Goal: Task Accomplishment & Management: Complete application form

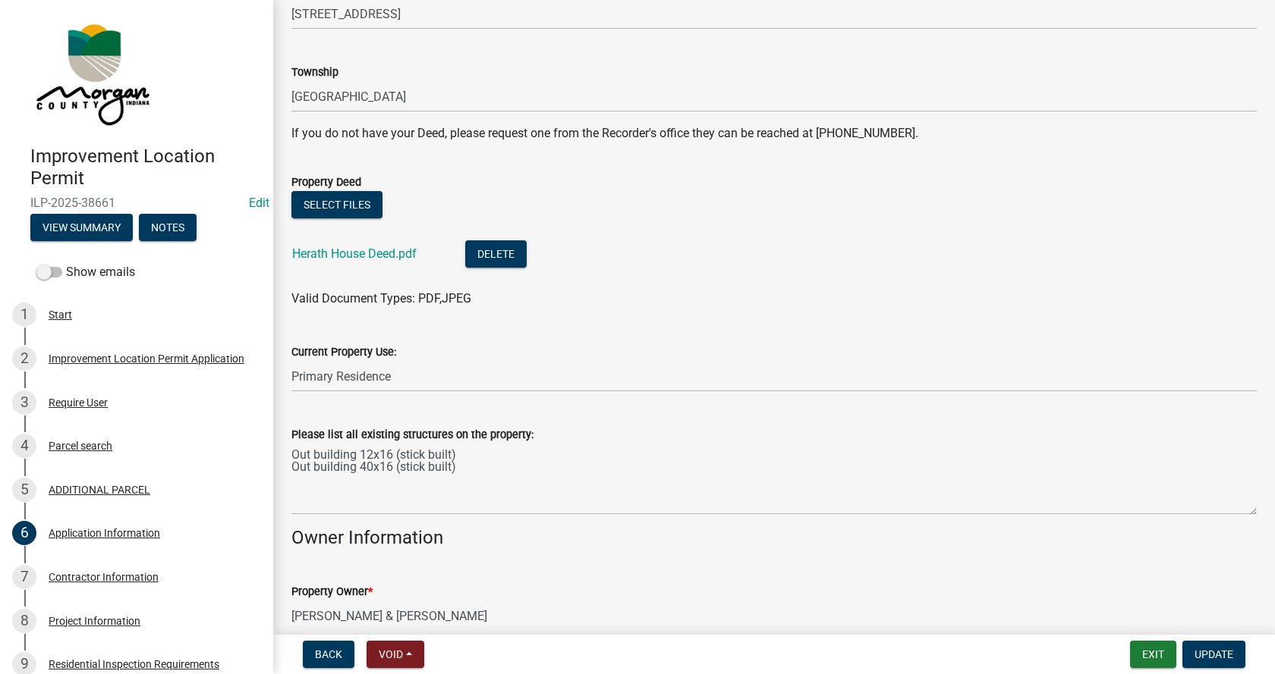
scroll to position [303, 0]
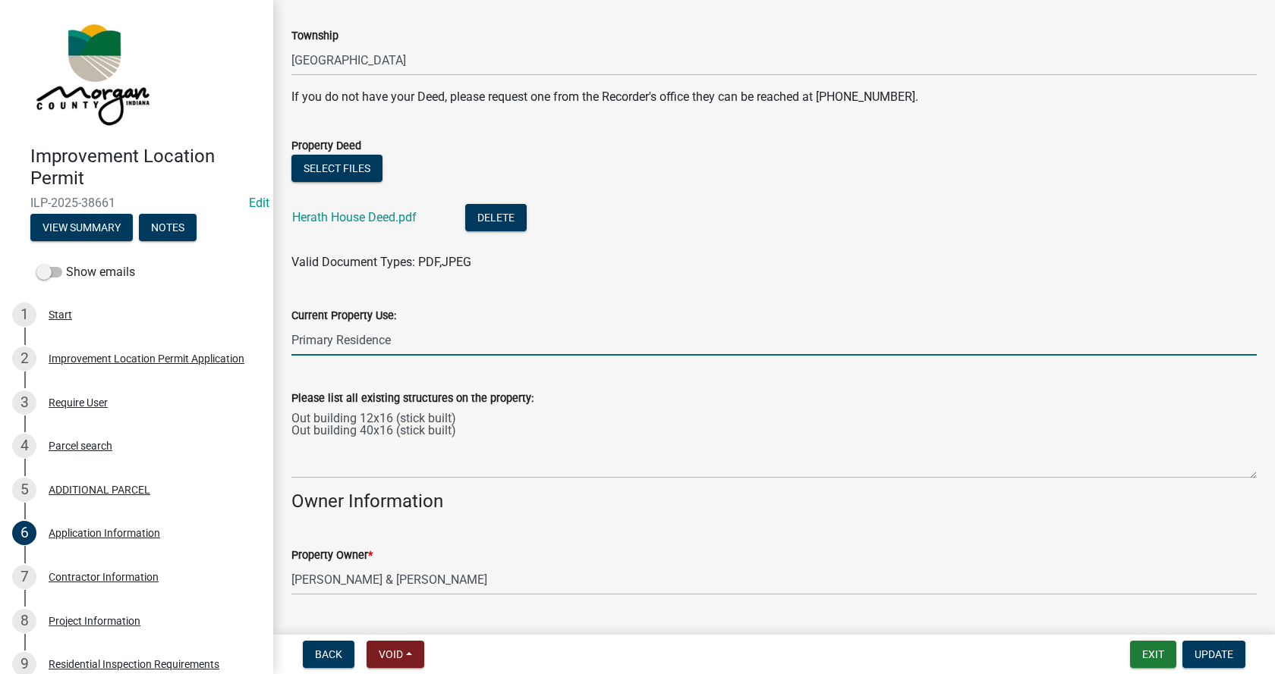
drag, startPoint x: 404, startPoint y: 337, endPoint x: 284, endPoint y: 350, distance: 120.6
click at [284, 350] on div "Current Property Use: Primary Residence" at bounding box center [774, 320] width 988 height 71
type input "residential"
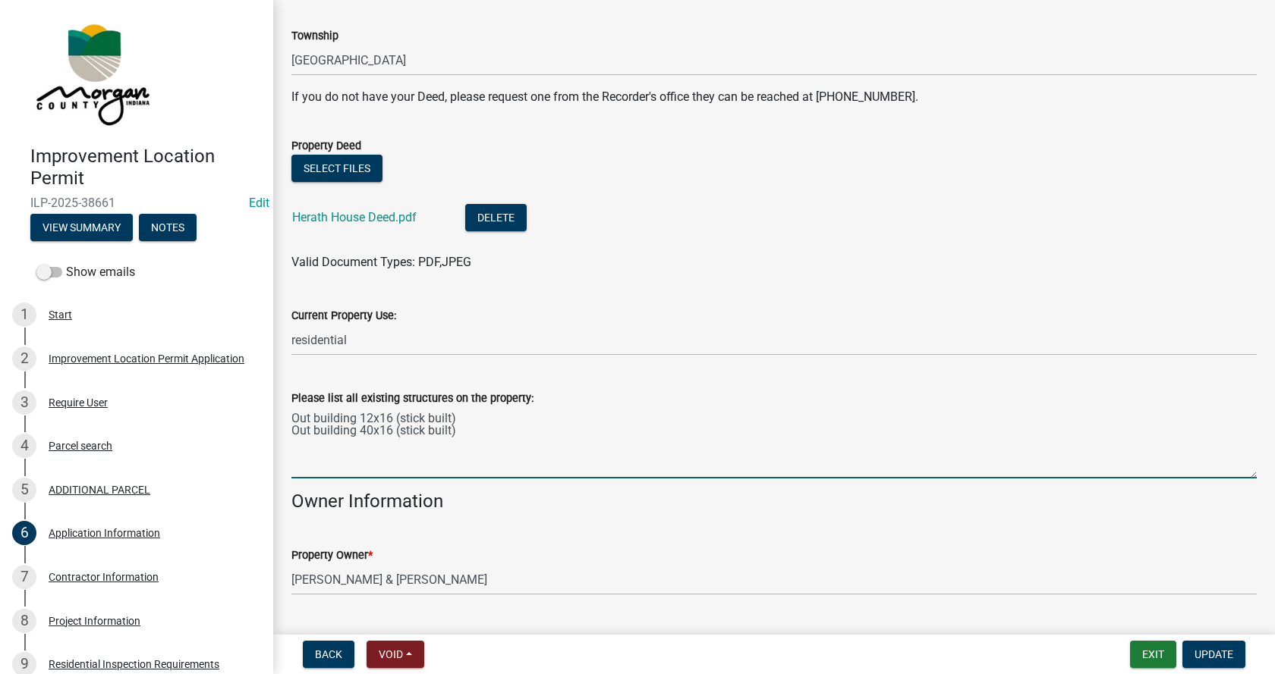
drag, startPoint x: 426, startPoint y: 435, endPoint x: 294, endPoint y: 421, distance: 132.0
click at [294, 421] on textarea "Out building 12x16 (stick built) Out building 40x16 (stick built)" at bounding box center [773, 442] width 965 height 71
click at [338, 426] on textarea "Please list all existing structures on the property:" at bounding box center [773, 442] width 965 height 71
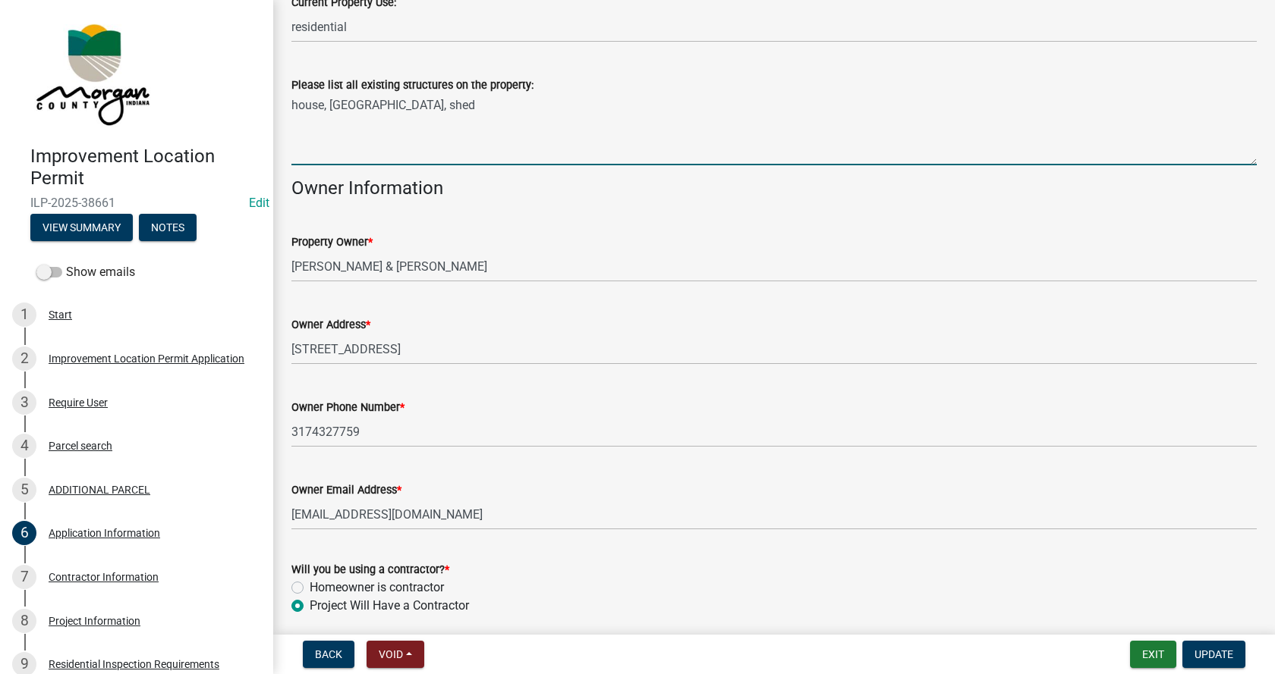
scroll to position [676, 0]
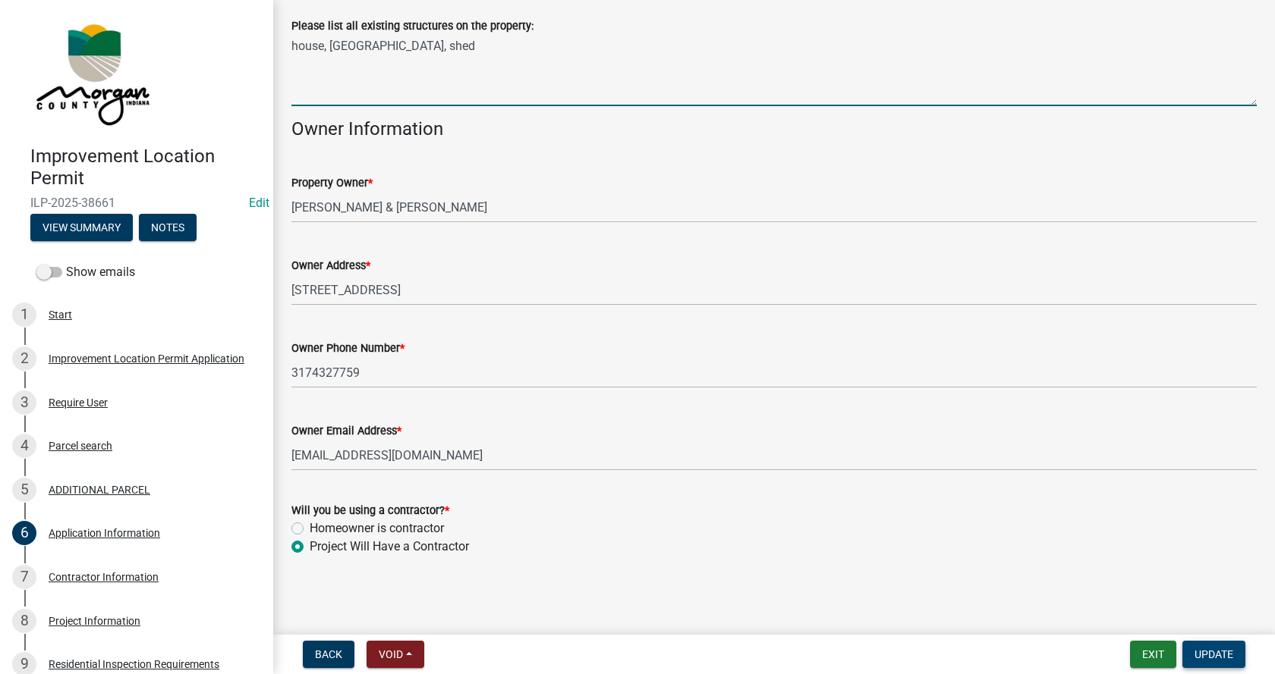
type textarea "house, [GEOGRAPHIC_DATA], shed"
click at [1224, 654] on span "Update" at bounding box center [1213, 655] width 39 height 12
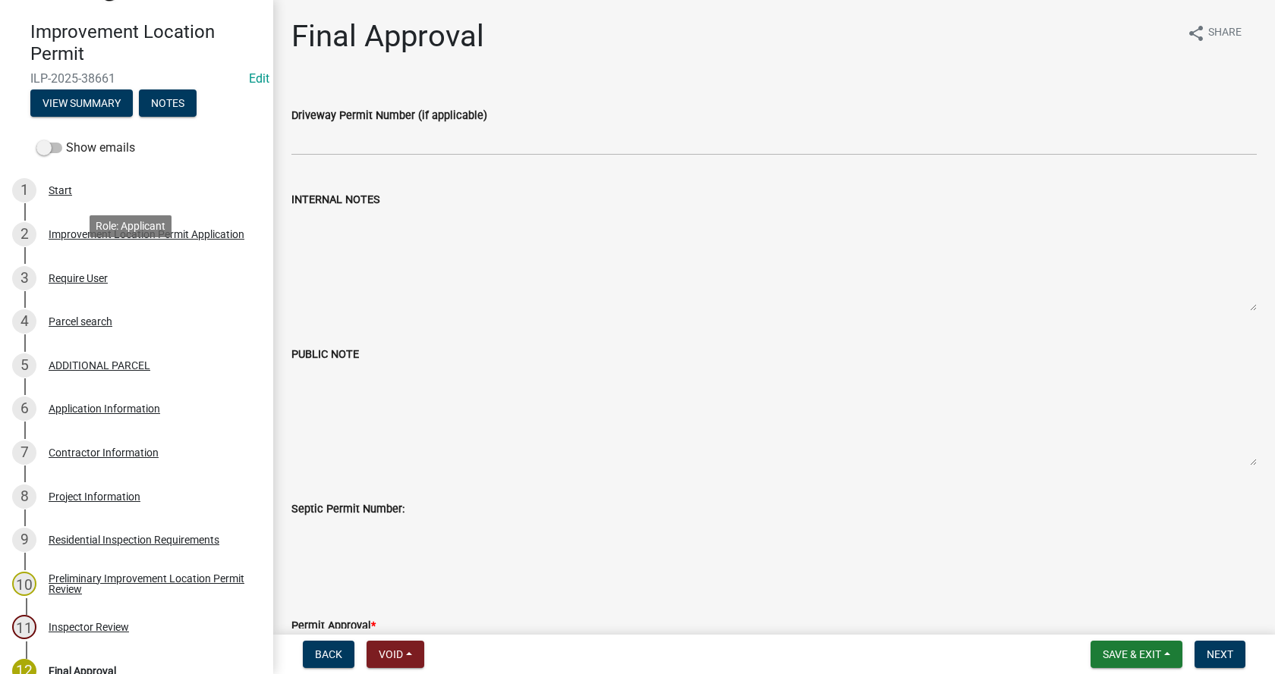
scroll to position [152, 0]
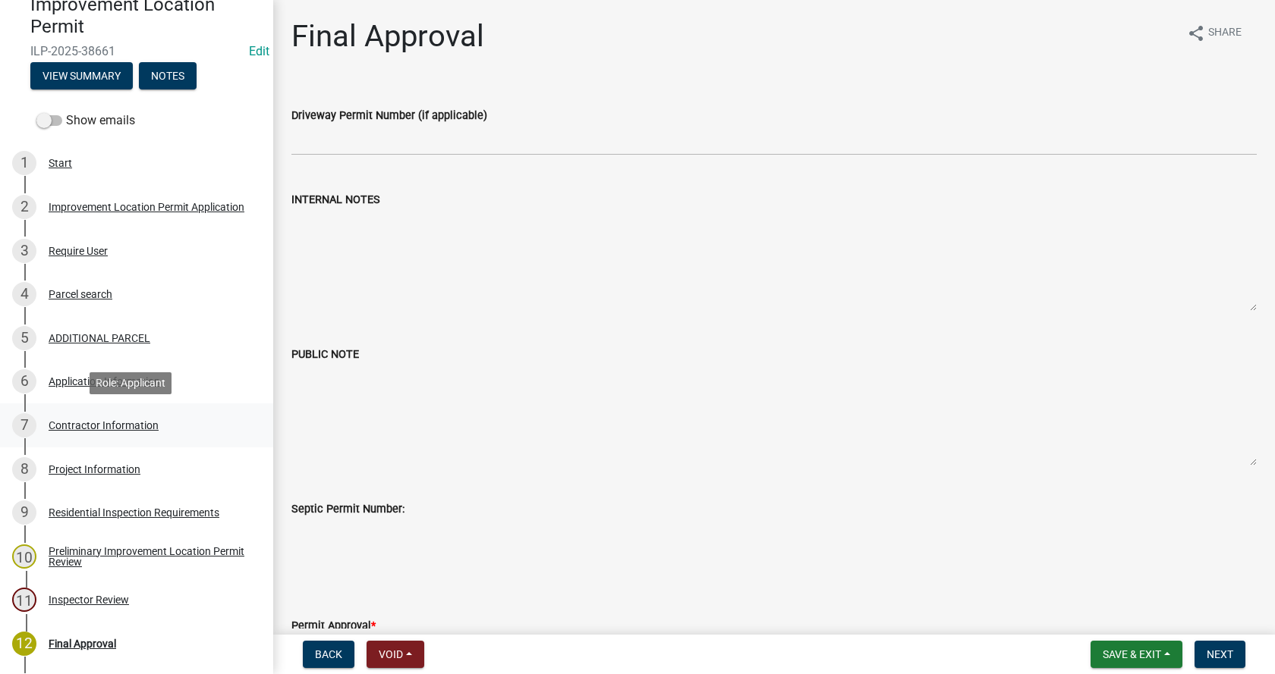
click at [59, 422] on div "Contractor Information" at bounding box center [104, 425] width 110 height 11
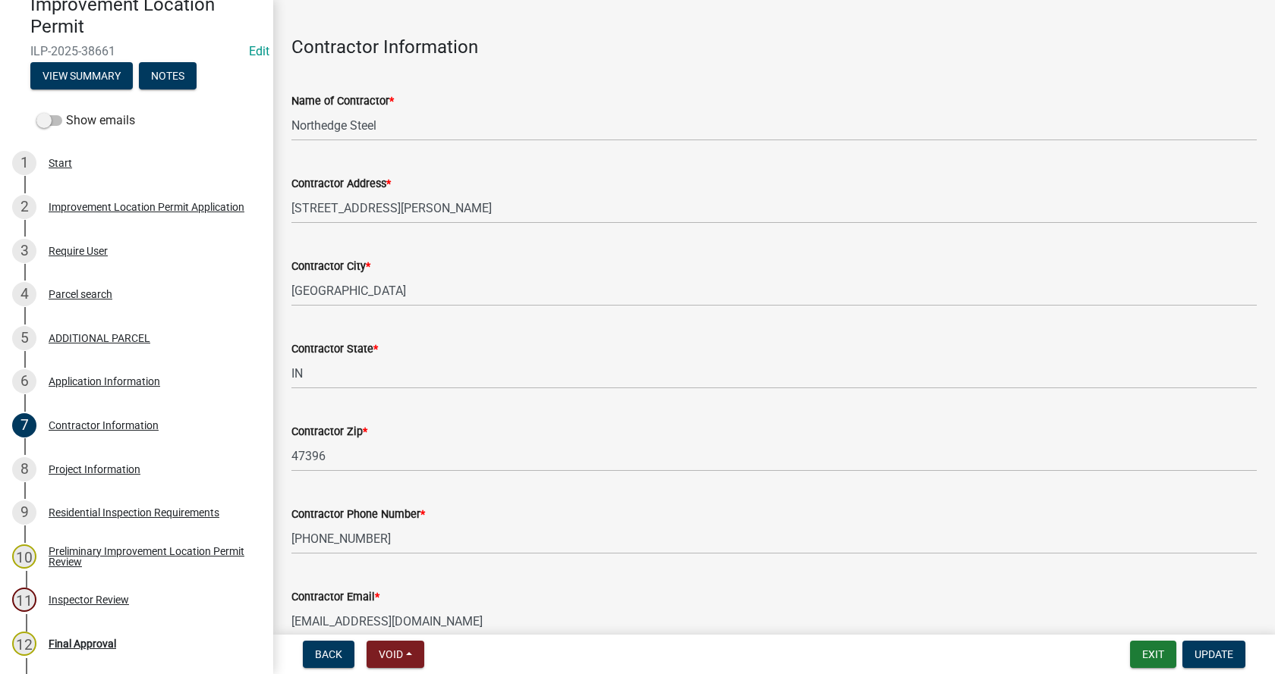
scroll to position [128, 0]
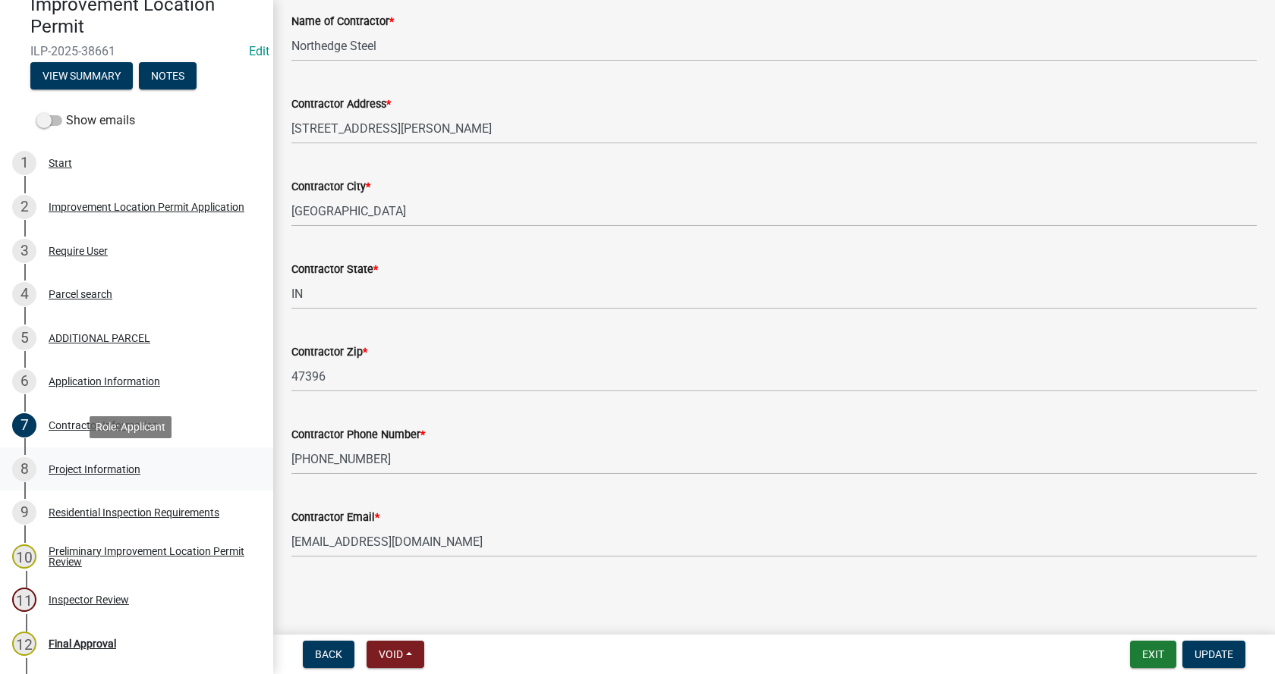
click at [56, 464] on div "Project Information" at bounding box center [95, 469] width 92 height 11
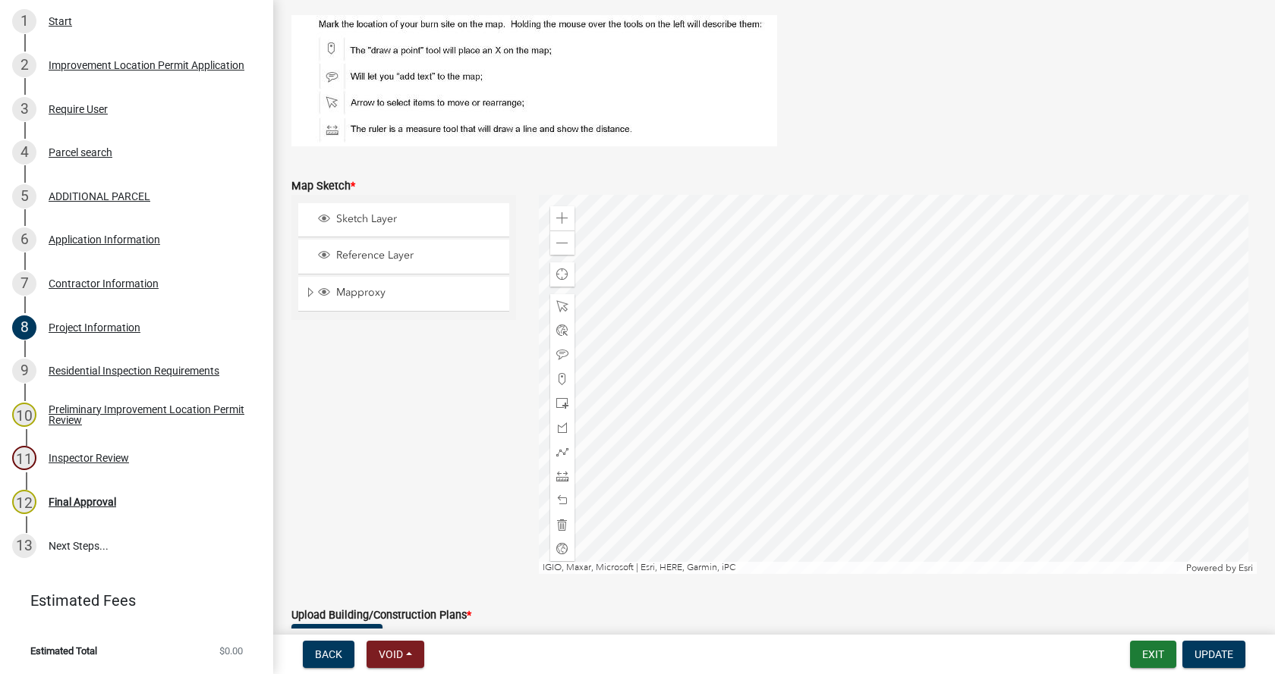
scroll to position [2579, 0]
click at [560, 215] on span at bounding box center [562, 217] width 12 height 12
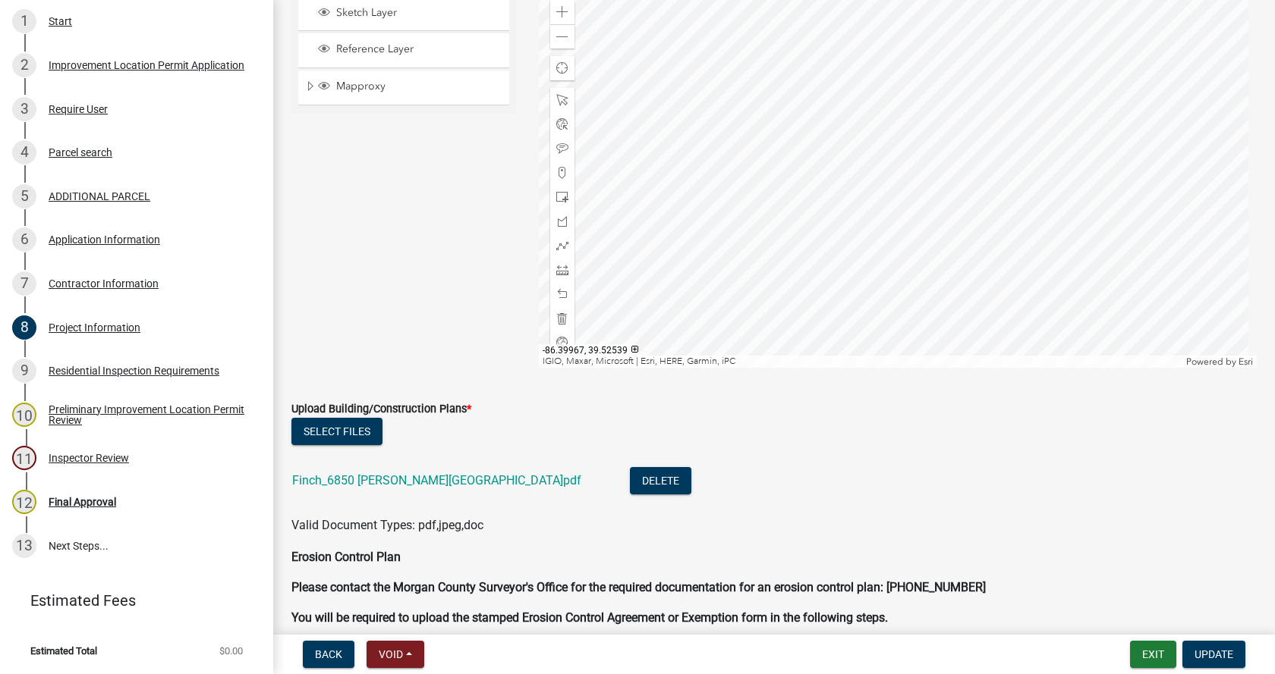
scroll to position [2883, 0]
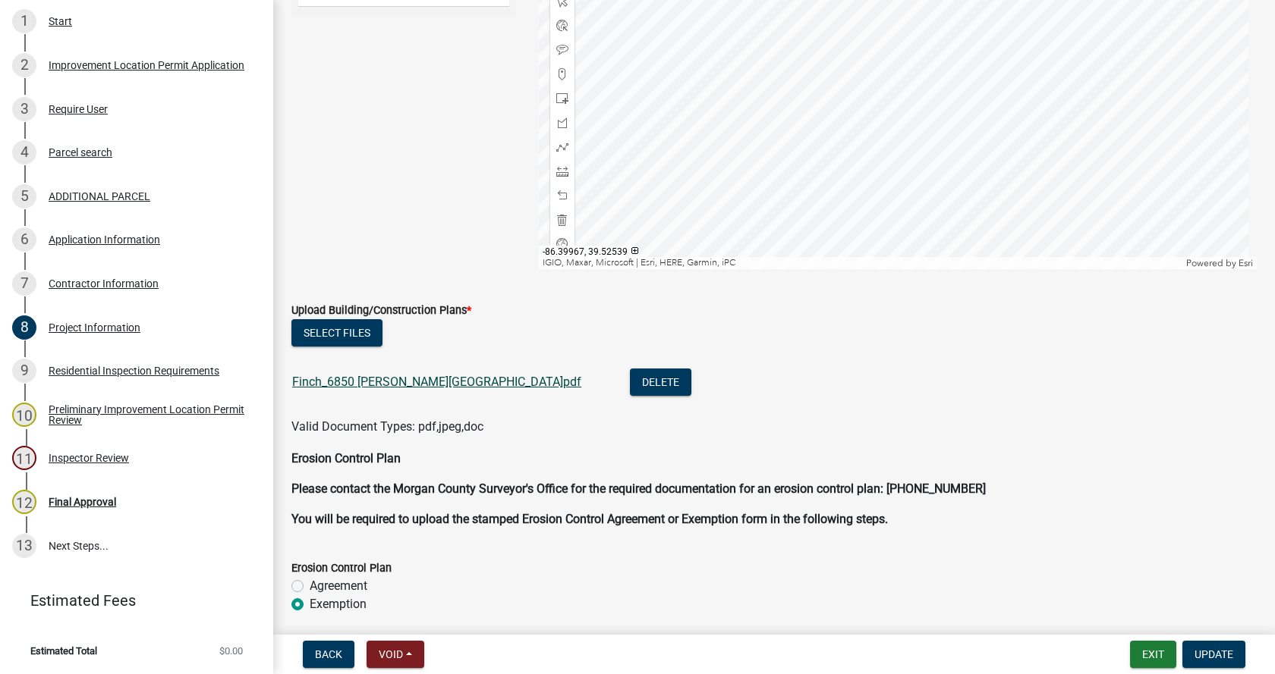
click at [344, 382] on link "Finch_6850 [PERSON_NAME][GEOGRAPHIC_DATA]pdf" at bounding box center [436, 382] width 289 height 14
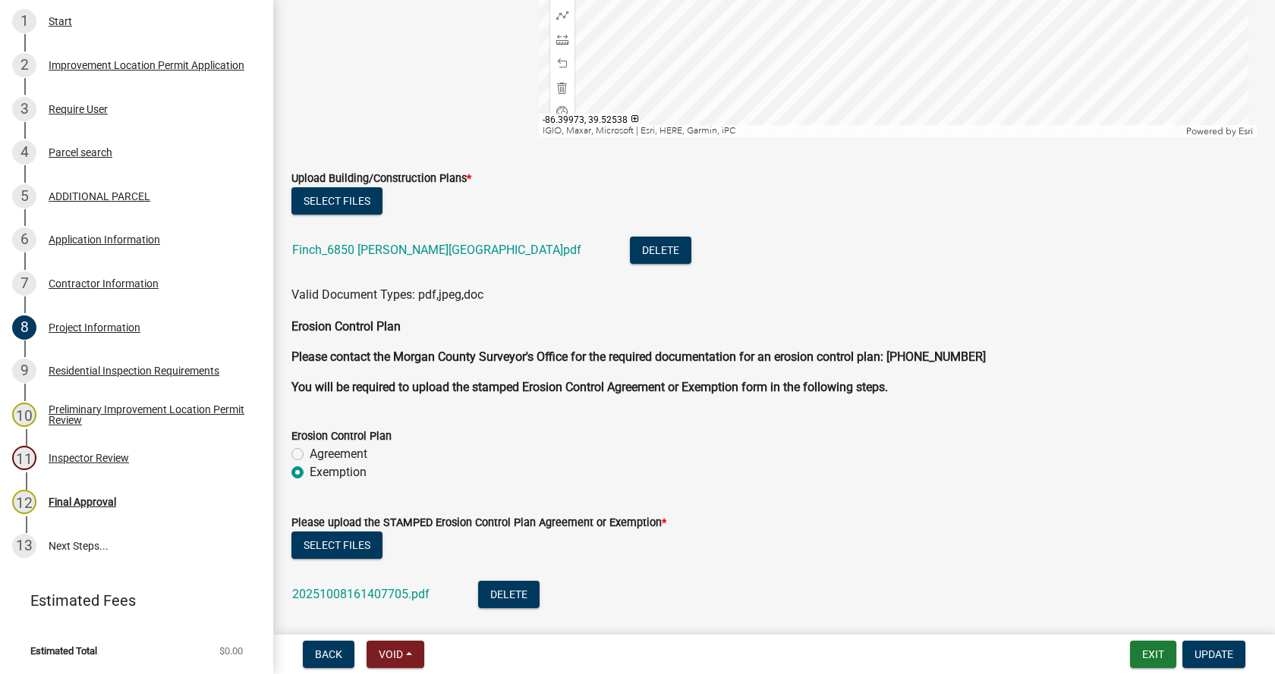
scroll to position [3138, 0]
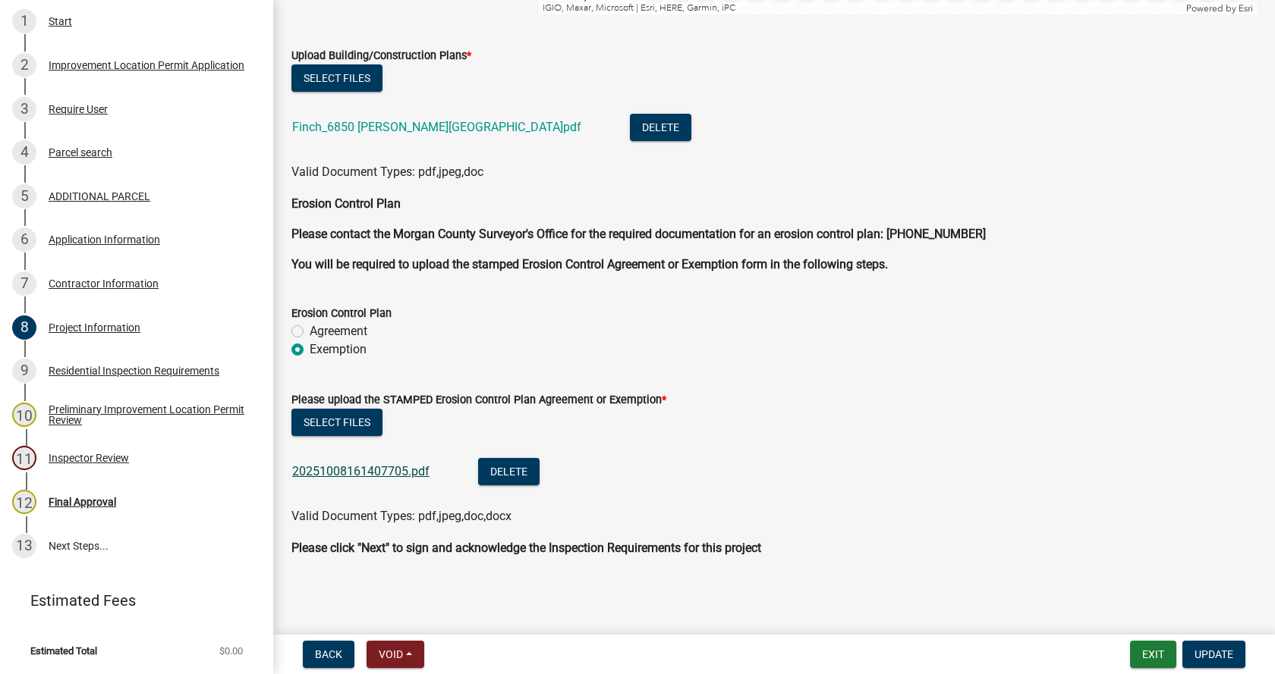
click at [349, 470] on link "20251008161407705.pdf" at bounding box center [360, 471] width 137 height 14
click at [1221, 649] on span "Update" at bounding box center [1213, 655] width 39 height 12
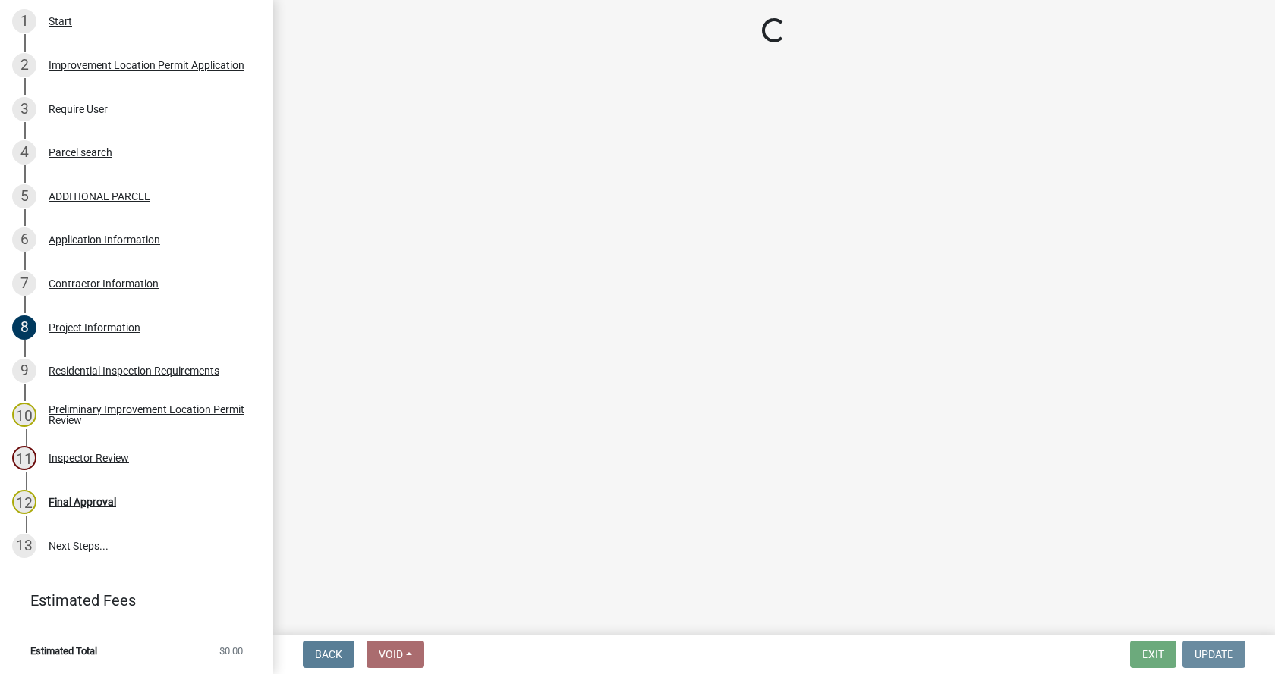
scroll to position [0, 0]
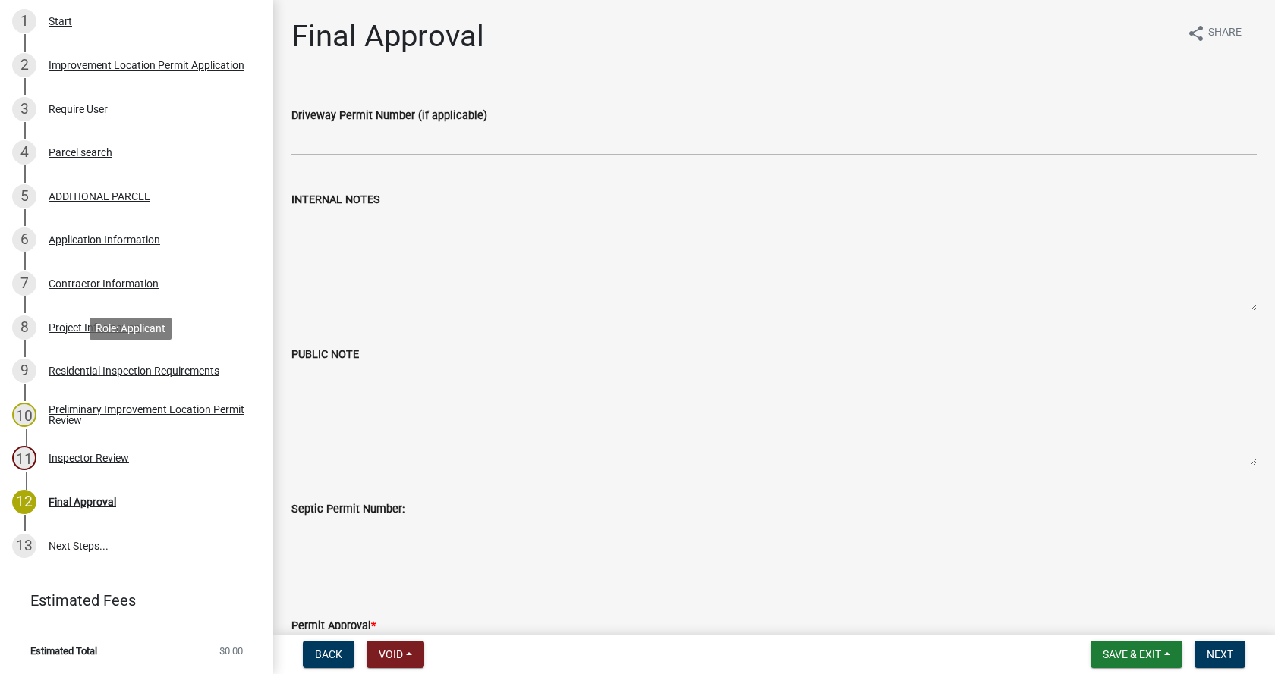
click at [62, 369] on div "Residential Inspection Requirements" at bounding box center [134, 371] width 171 height 11
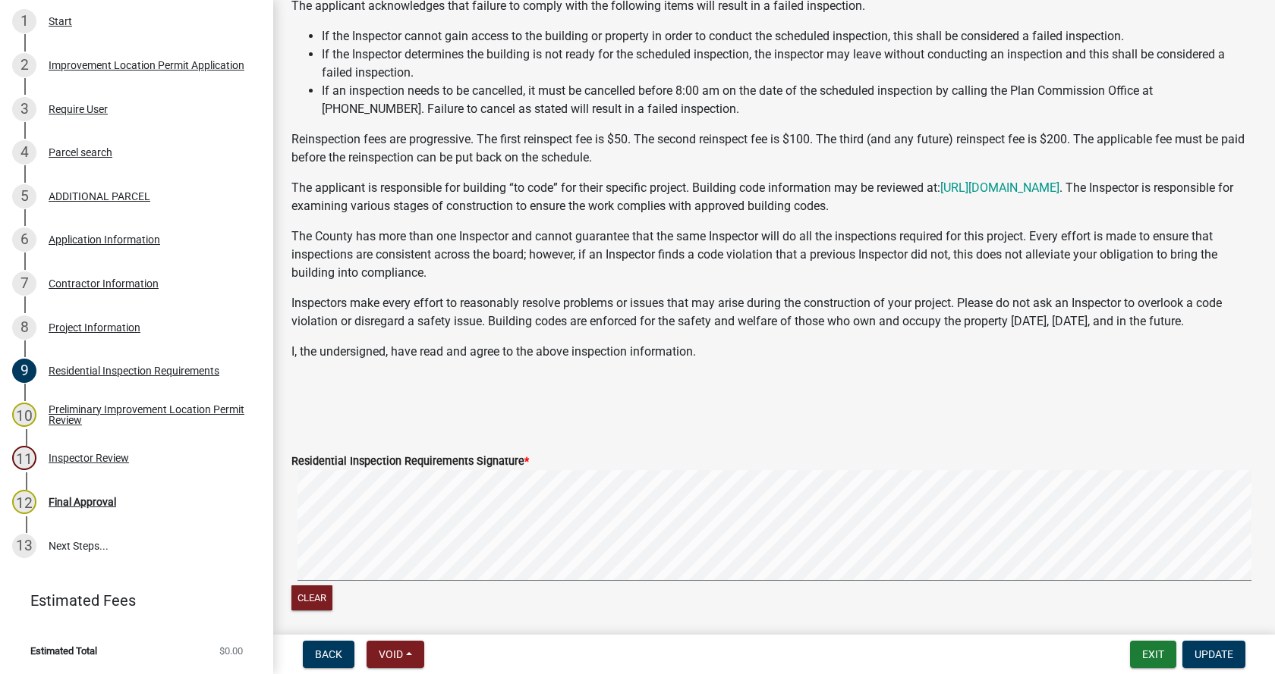
scroll to position [338, 0]
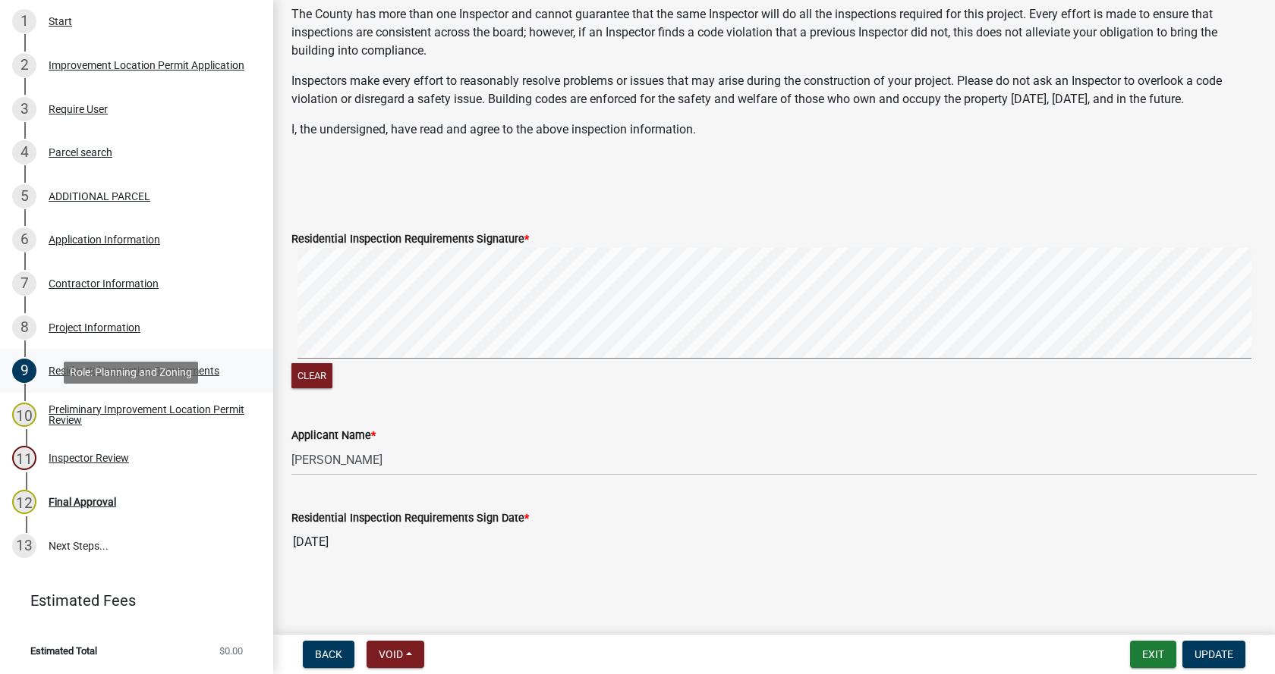
drag, startPoint x: 66, startPoint y: 410, endPoint x: 198, endPoint y: 357, distance: 142.3
click at [66, 409] on div "Preliminary Improvement Location Permit Review" at bounding box center [149, 414] width 200 height 21
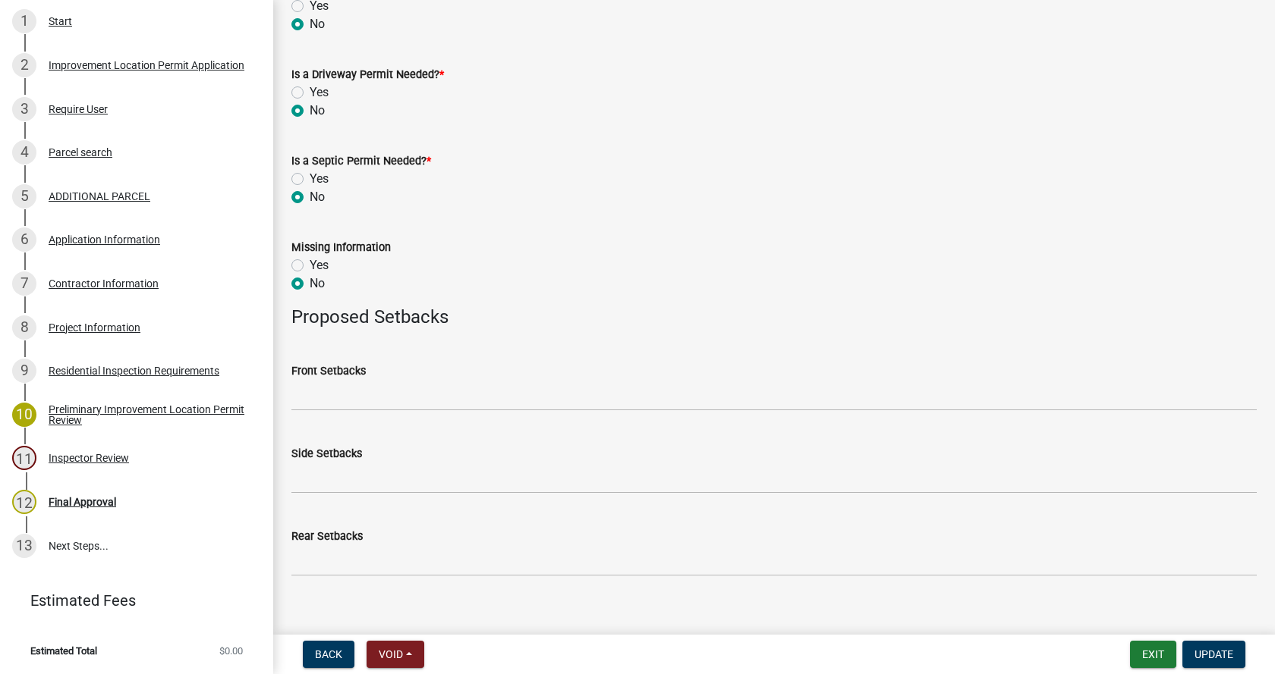
scroll to position [593, 0]
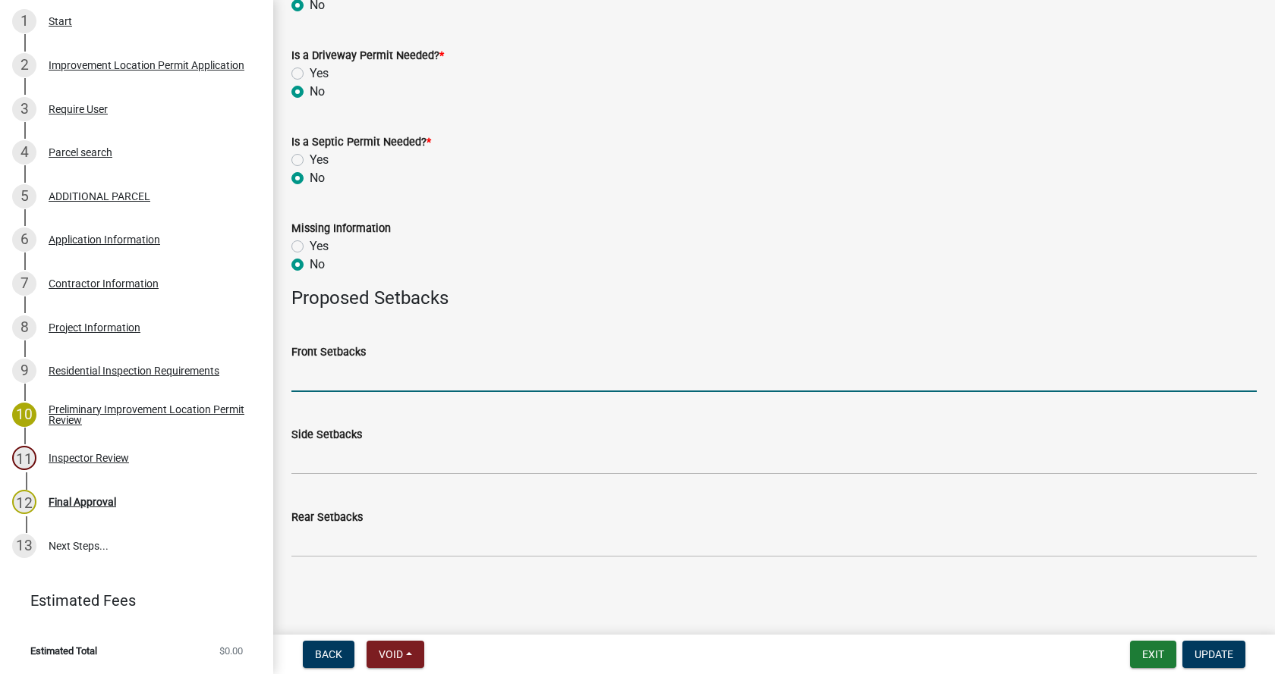
click at [396, 383] on input "Front Setbacks" at bounding box center [773, 376] width 965 height 31
type input "185"
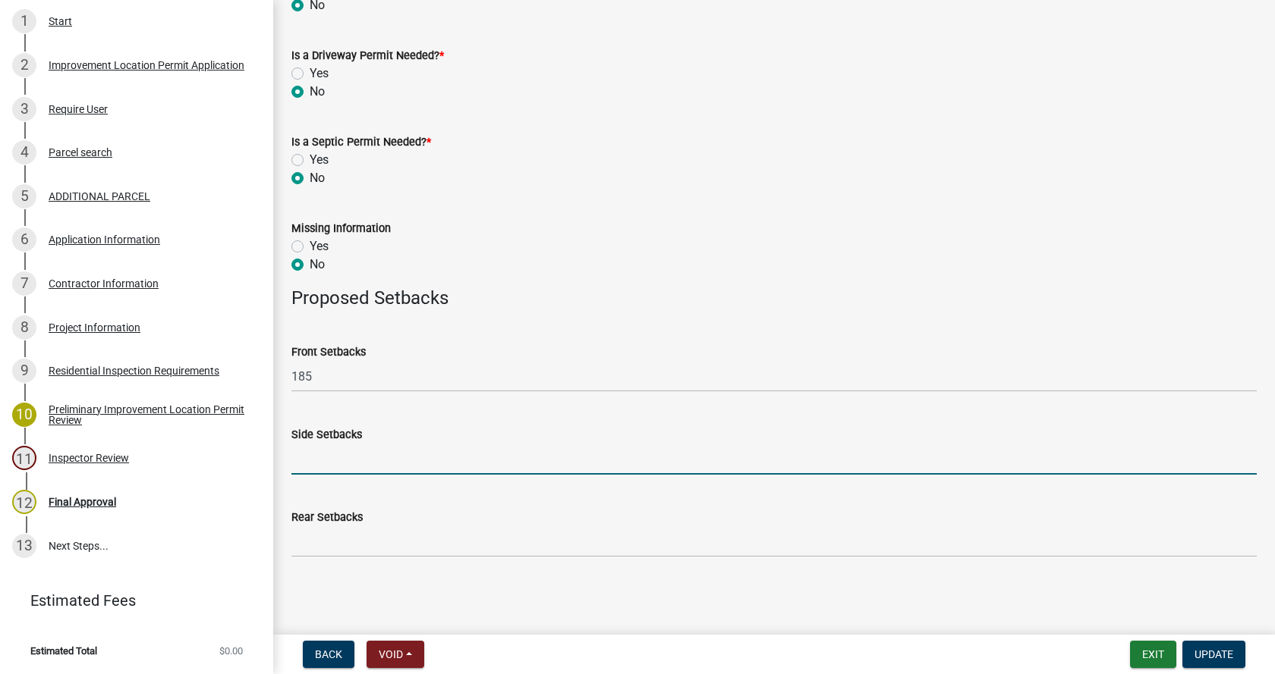
click at [372, 466] on input "Side Setbacks" at bounding box center [773, 459] width 965 height 31
type input "18/120"
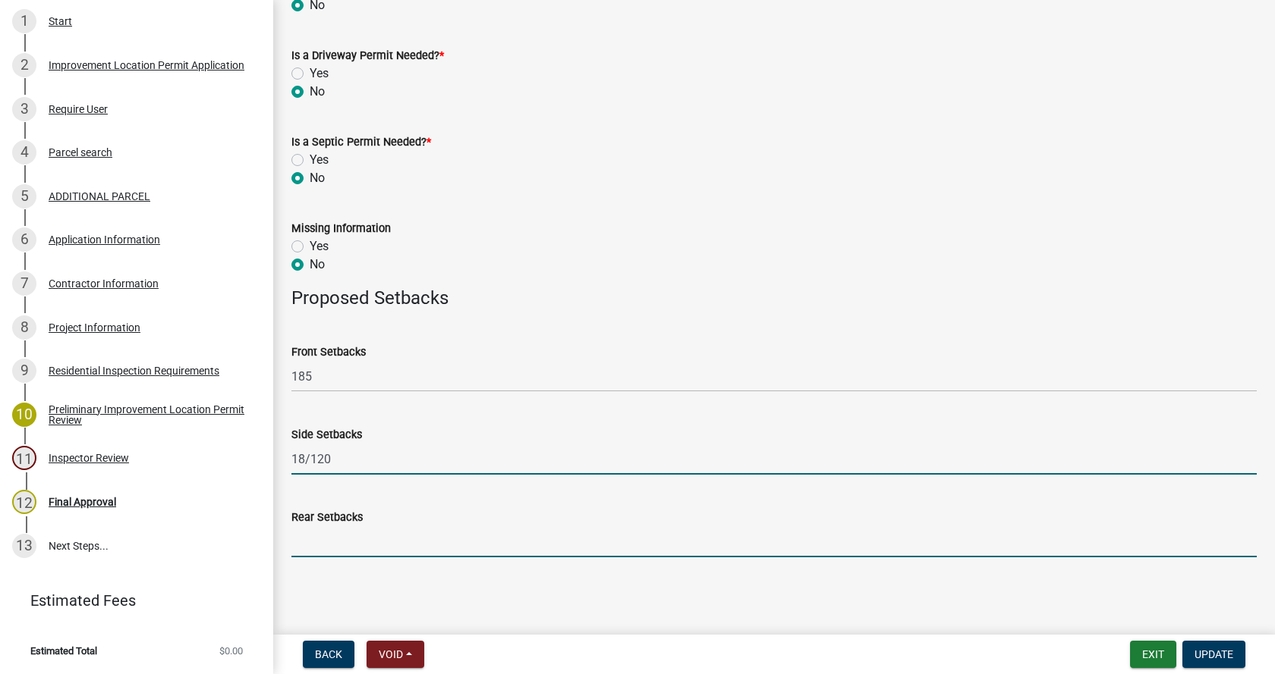
click at [346, 539] on input "Rear Setbacks" at bounding box center [773, 542] width 965 height 31
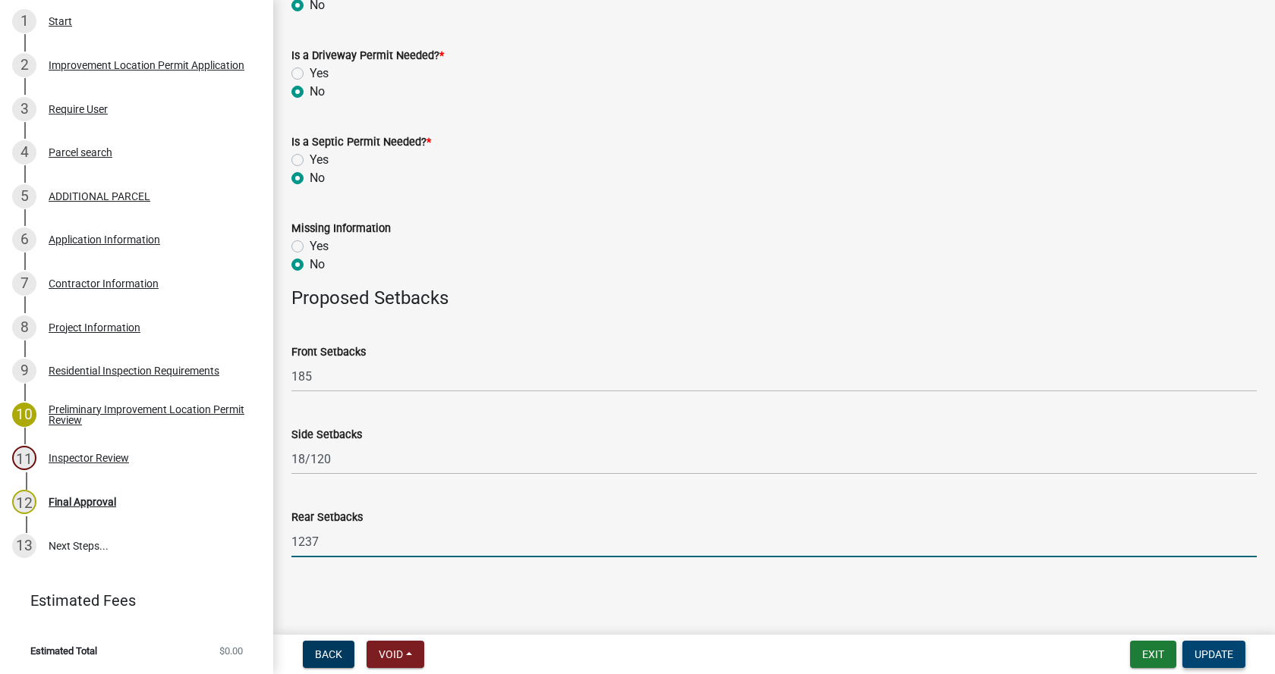
type input "1237"
click at [1216, 650] on span "Update" at bounding box center [1213, 655] width 39 height 12
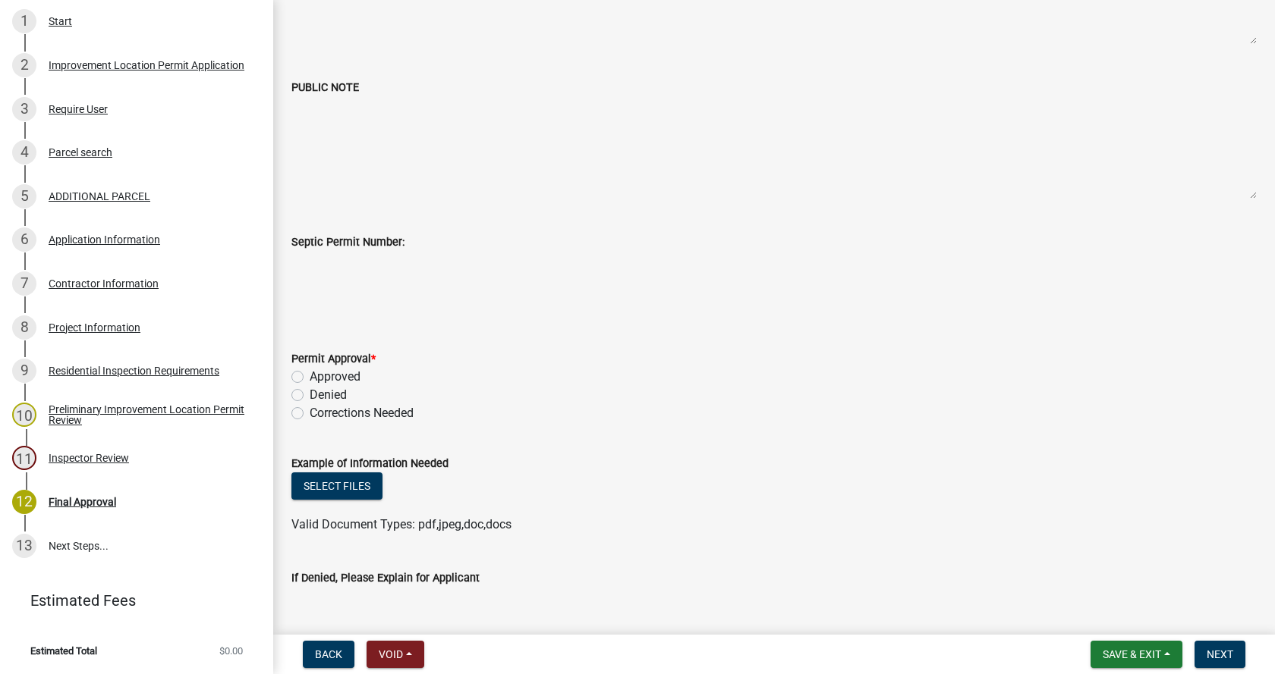
scroll to position [379, 0]
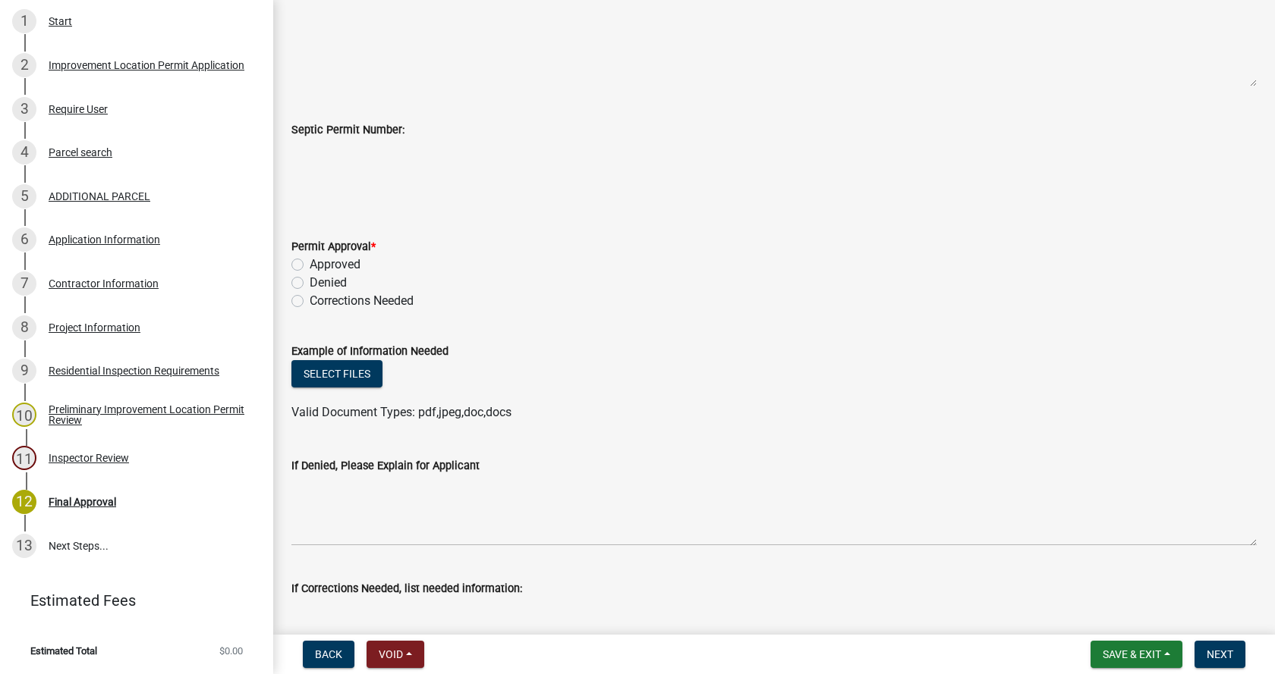
click at [310, 262] on label "Approved" at bounding box center [335, 265] width 51 height 18
click at [310, 262] on input "Approved" at bounding box center [315, 261] width 10 height 10
radio input "true"
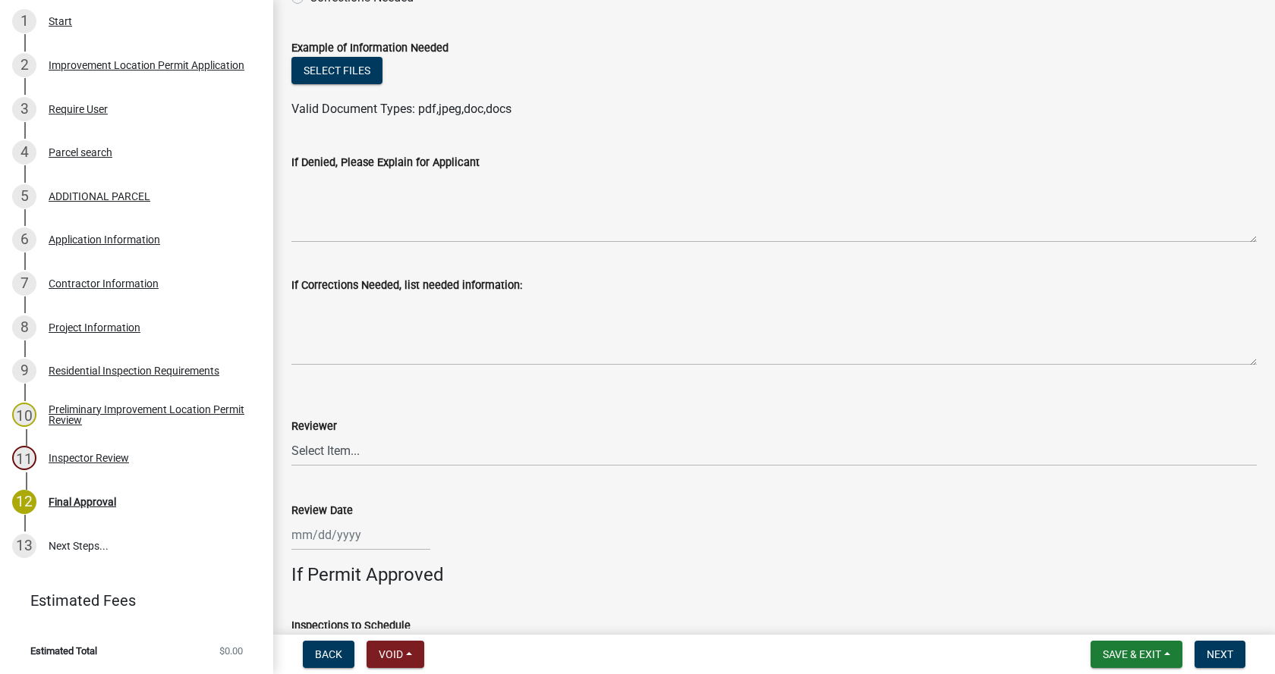
scroll to position [835, 0]
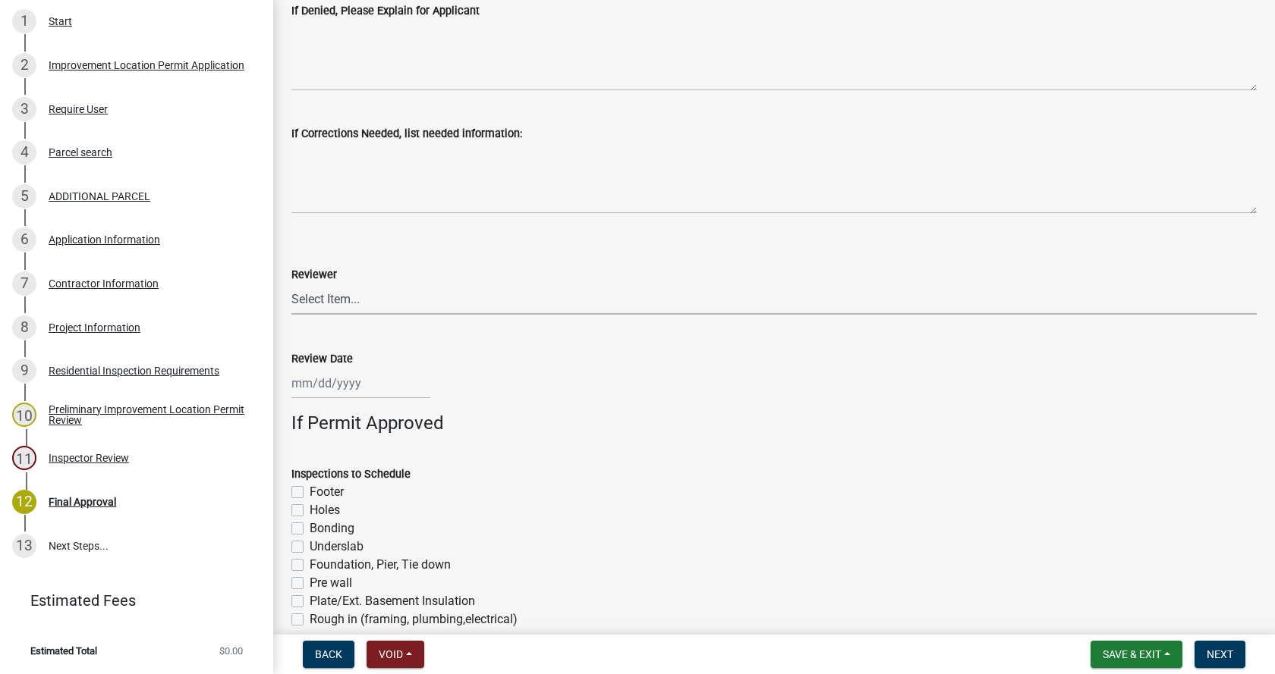
click at [314, 301] on select "Select Item... [PERSON_NAME] [PERSON_NAME] [PERSON_NAME]" at bounding box center [773, 299] width 965 height 31
click at [291, 284] on select "Select Item... [PERSON_NAME] [PERSON_NAME] [PERSON_NAME]" at bounding box center [773, 299] width 965 height 31
select select "4bf9213e-c266-4258-8e9b-d5f6a07002fa"
click at [319, 384] on div at bounding box center [360, 383] width 139 height 31
select select "10"
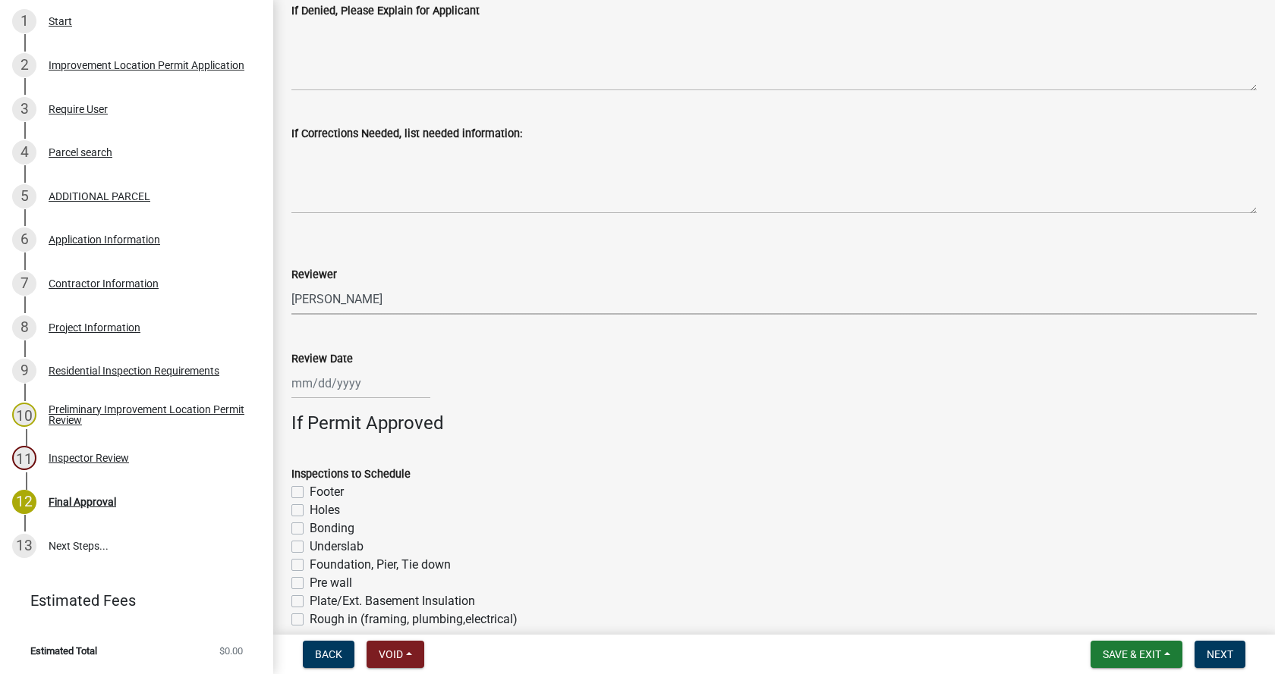
select select "2025"
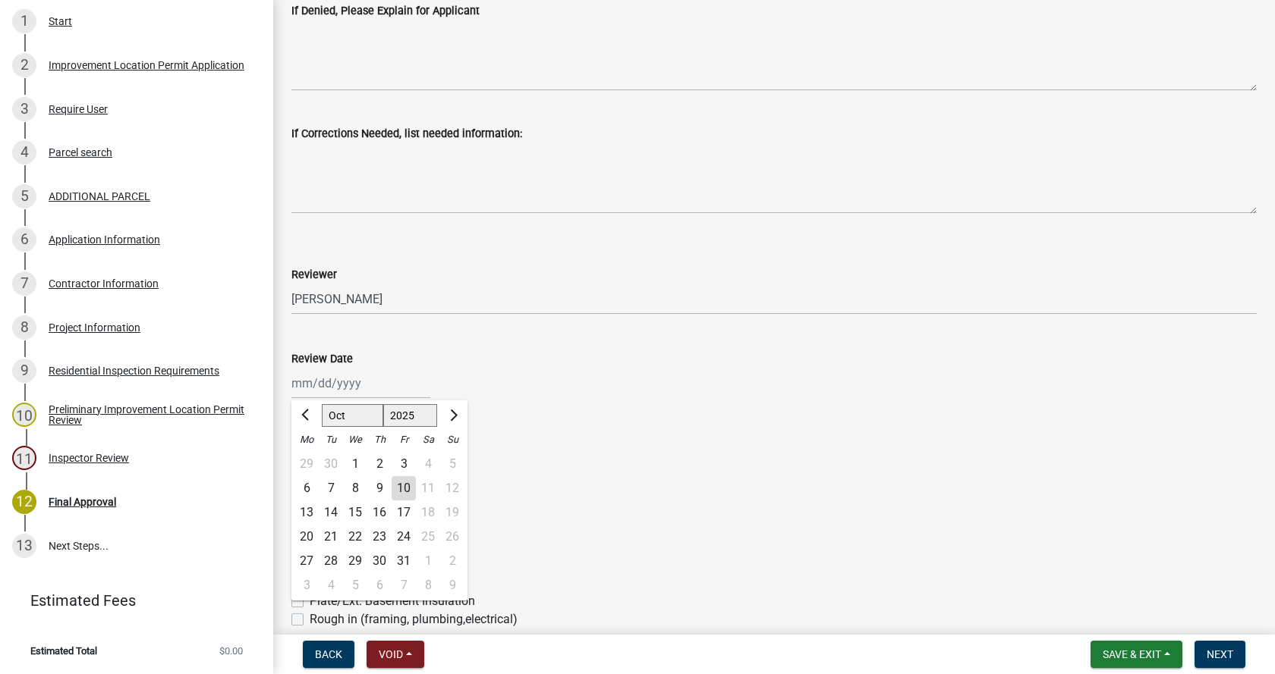
click at [406, 492] on div "10" at bounding box center [403, 488] width 24 height 24
type input "[DATE]"
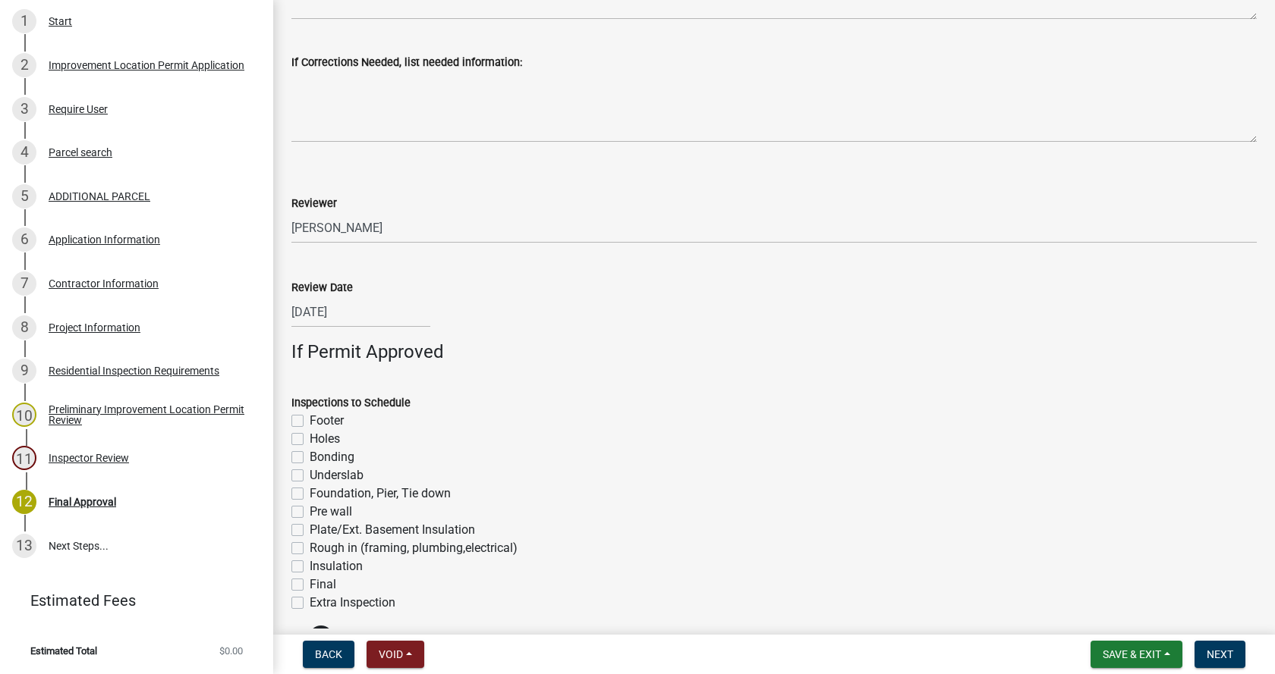
scroll to position [989, 0]
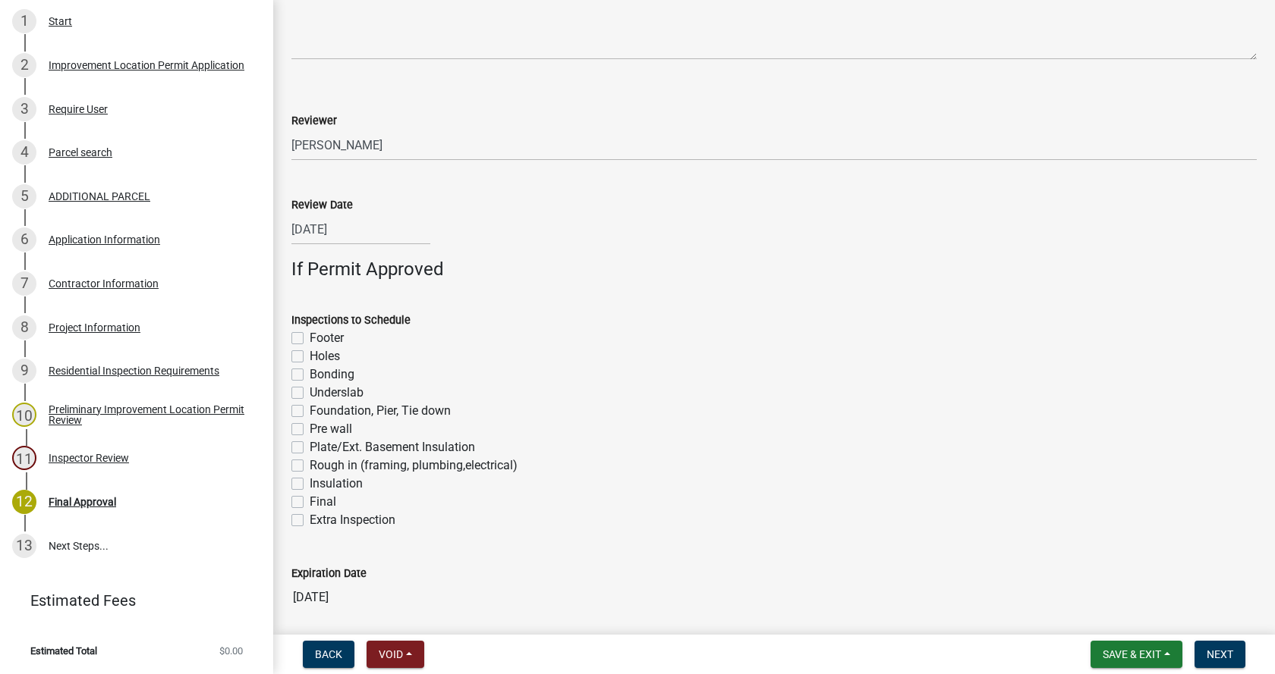
click at [310, 340] on label "Footer" at bounding box center [327, 338] width 34 height 18
click at [310, 339] on input "Footer" at bounding box center [315, 334] width 10 height 10
checkbox input "true"
checkbox input "false"
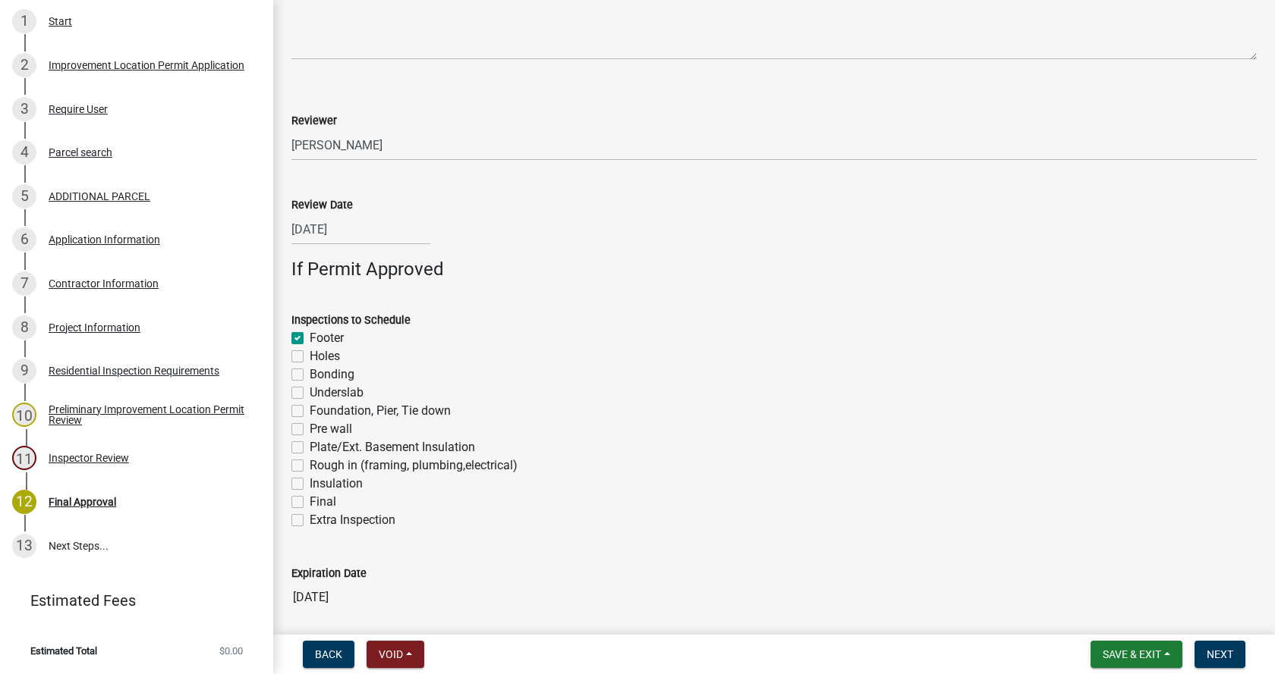
checkbox input "false"
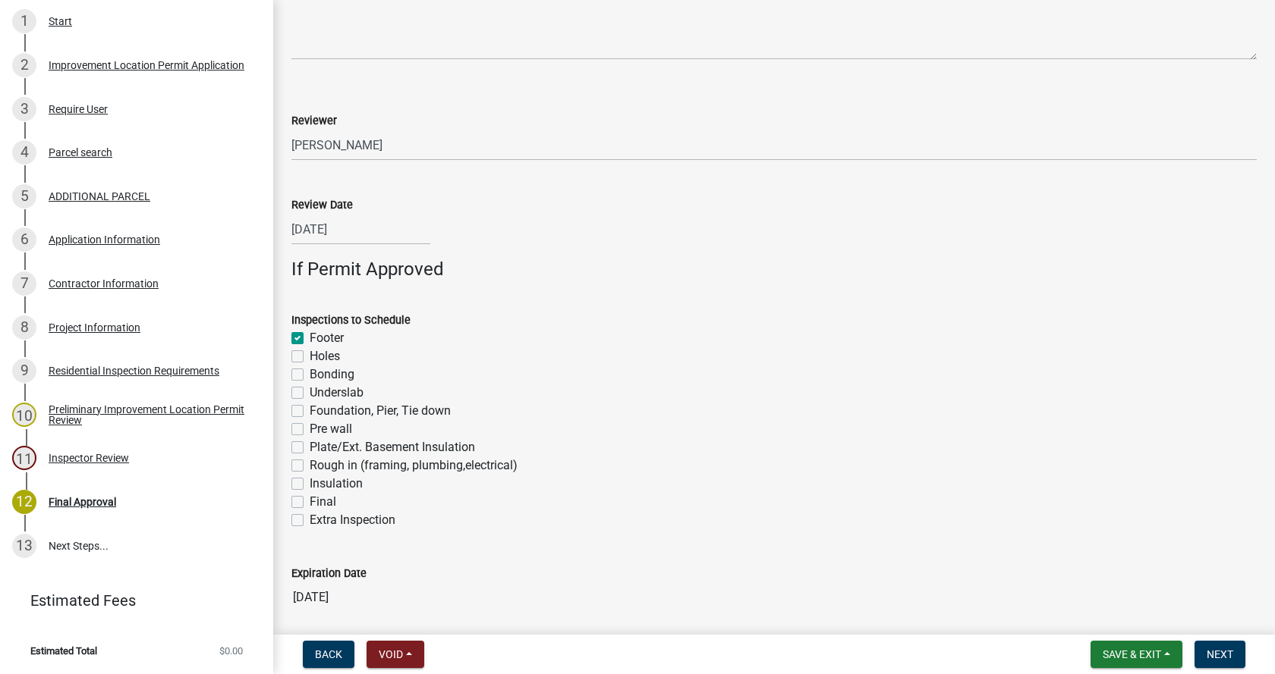
checkbox input "false"
click at [310, 410] on label "Foundation, Pier, Tie down" at bounding box center [380, 411] width 141 height 18
click at [310, 410] on input "Foundation, Pier, Tie down" at bounding box center [315, 407] width 10 height 10
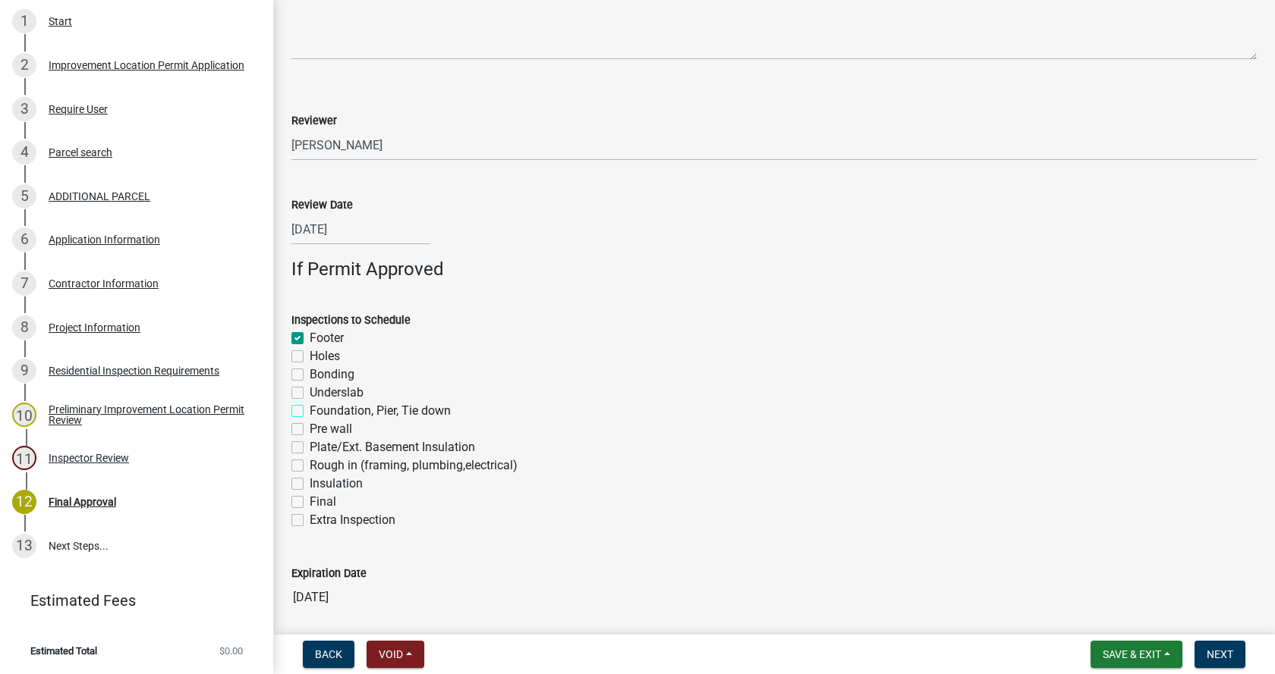
checkbox input "true"
checkbox input "false"
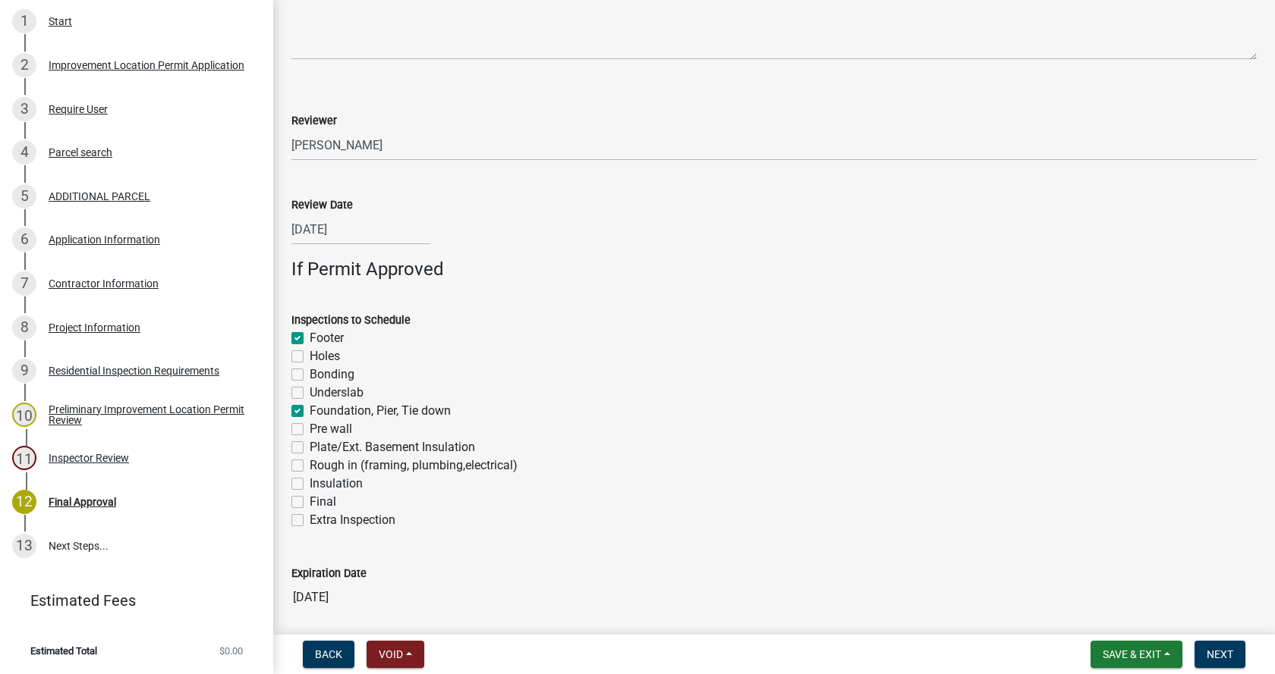
checkbox input "true"
checkbox input "false"
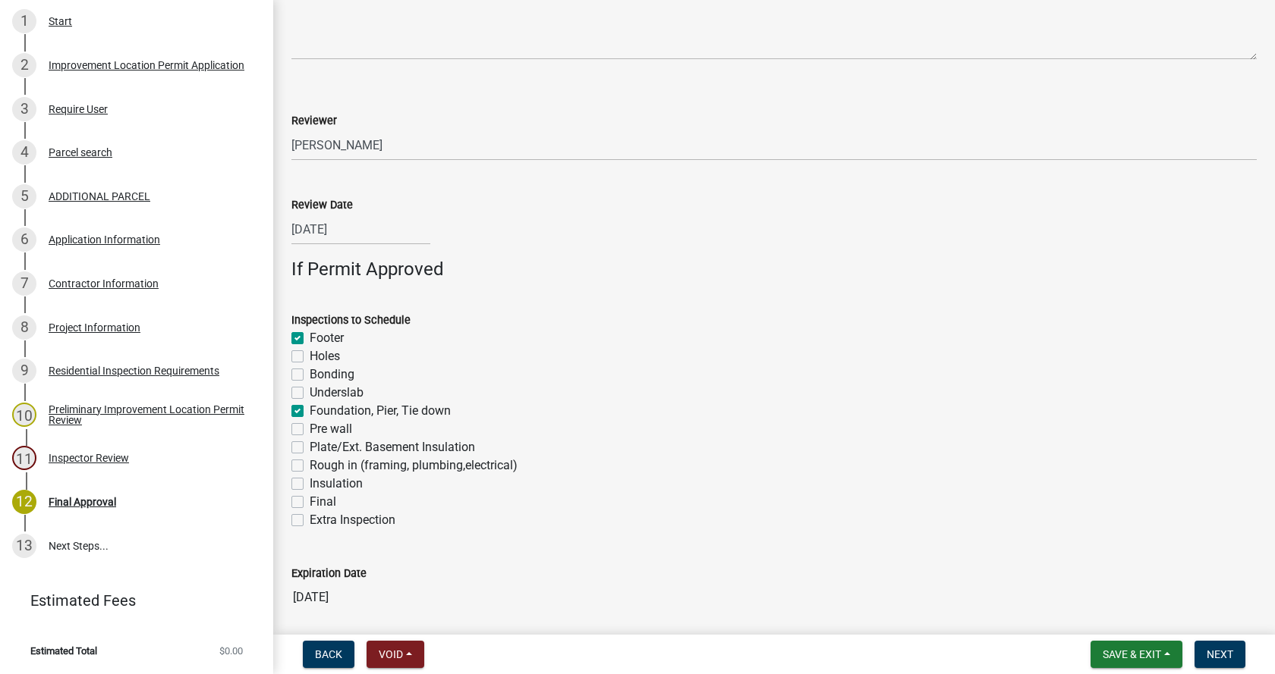
checkbox input "false"
click at [310, 466] on label "Rough in (framing, plumbing,electrical)" at bounding box center [414, 466] width 208 height 18
click at [310, 466] on input "Rough in (framing, plumbing,electrical)" at bounding box center [315, 462] width 10 height 10
checkbox input "true"
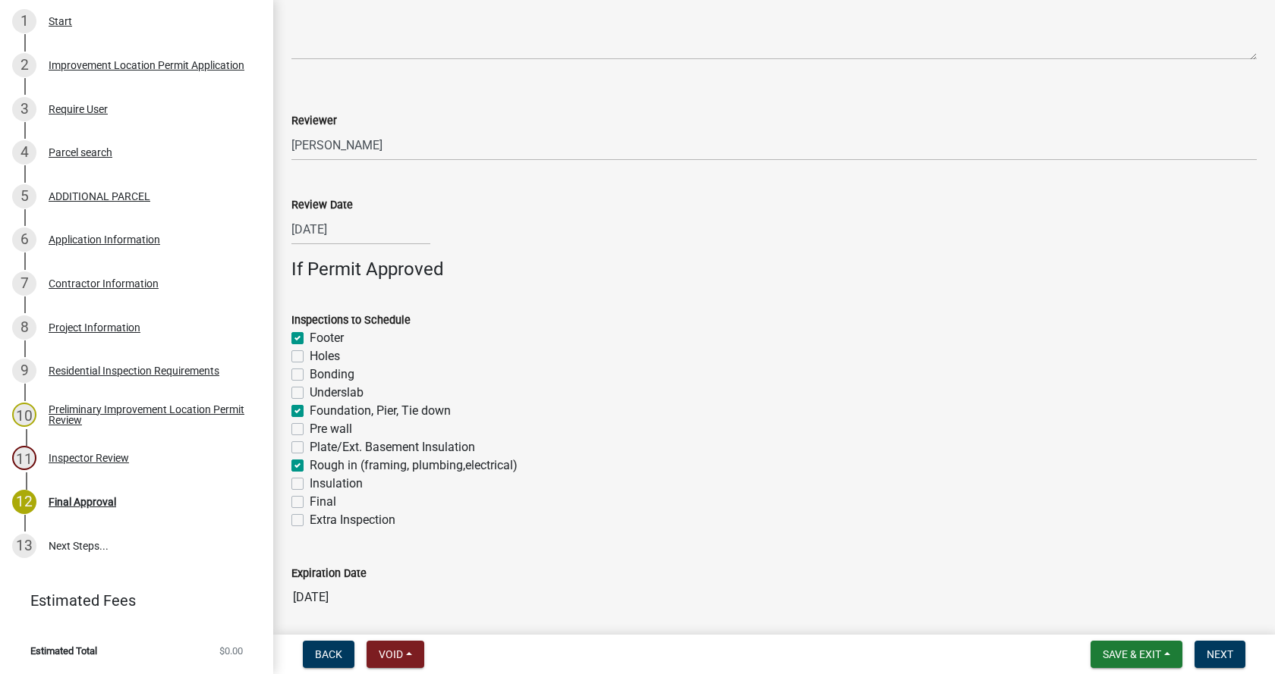
checkbox input "true"
checkbox input "false"
checkbox input "true"
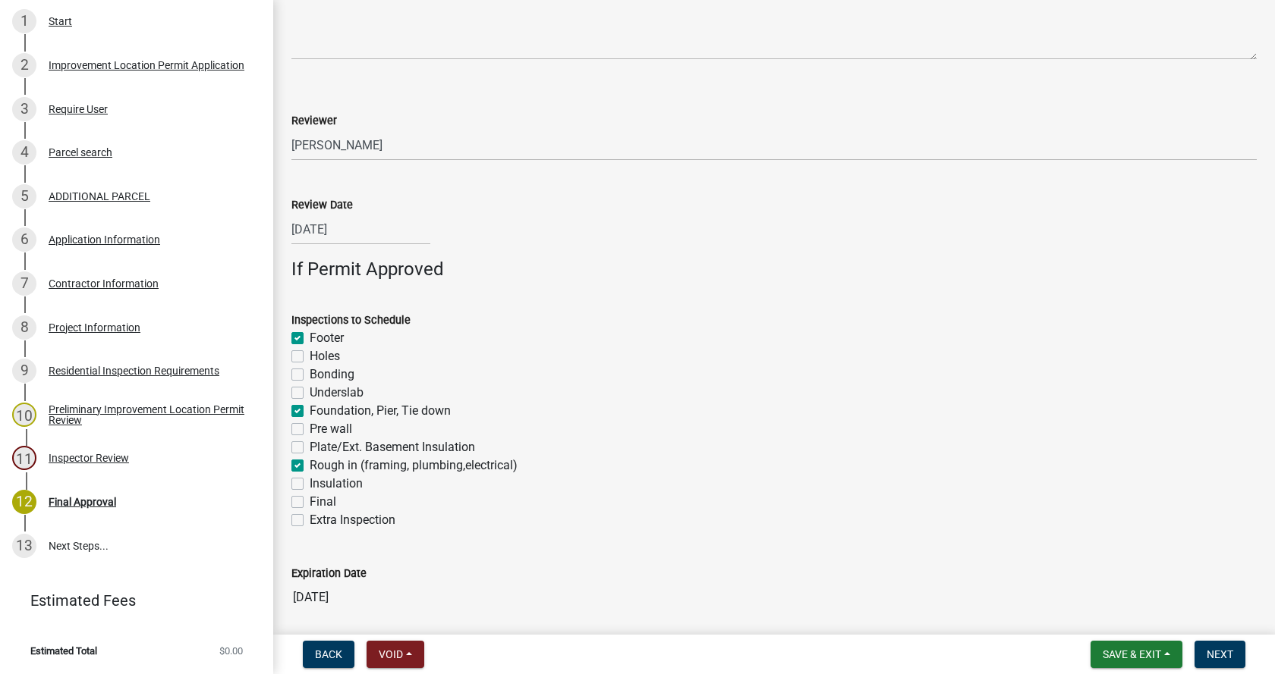
checkbox input "false"
checkbox input "true"
checkbox input "false"
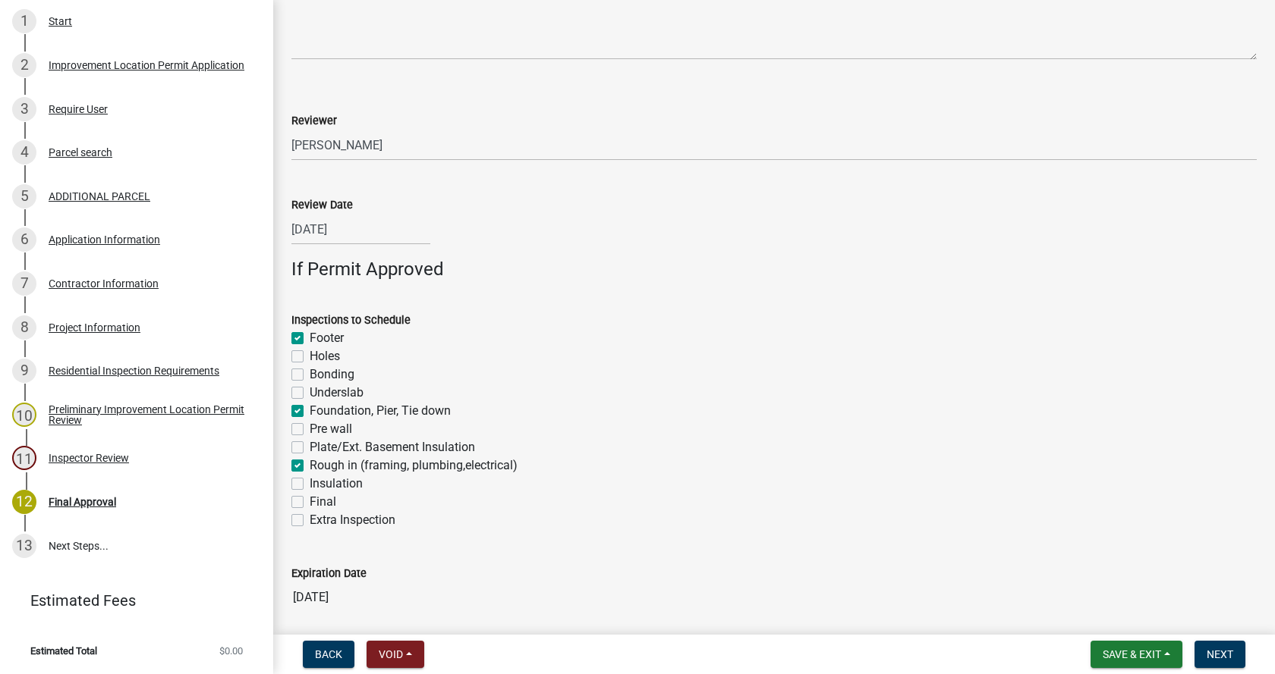
checkbox input "false"
click at [310, 505] on label "Final" at bounding box center [323, 502] width 27 height 18
click at [310, 503] on input "Final" at bounding box center [315, 498] width 10 height 10
checkbox input "true"
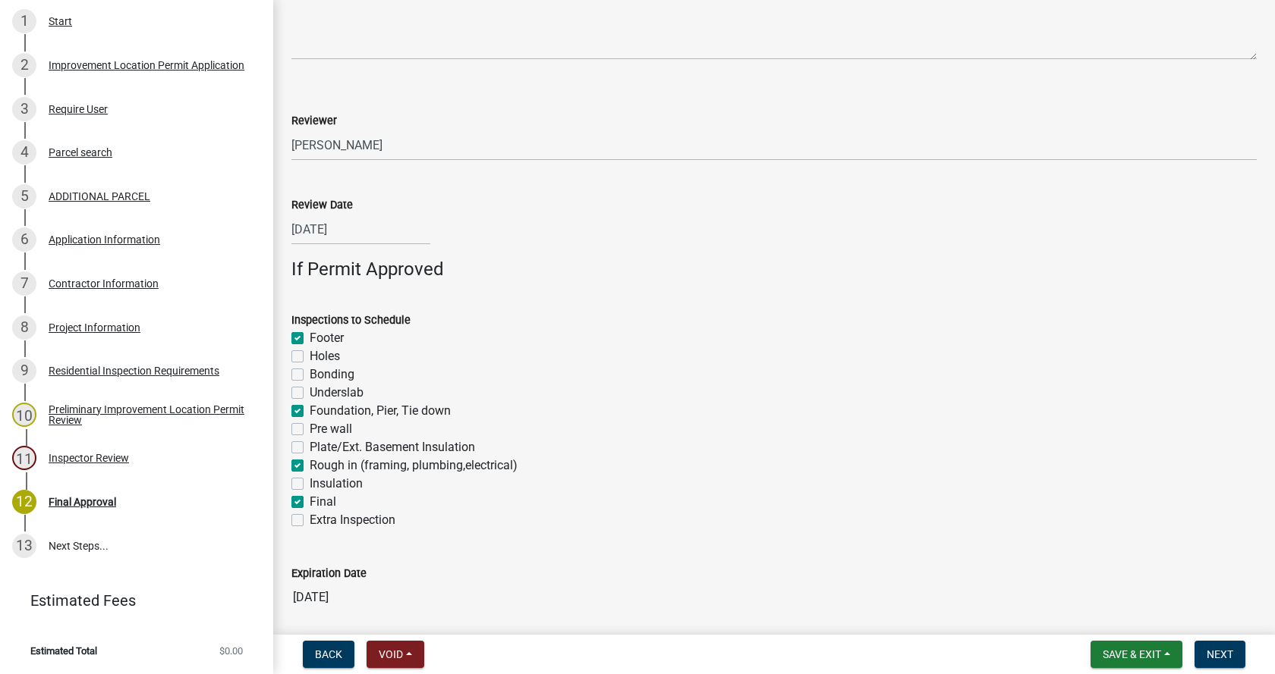
checkbox input "false"
checkbox input "true"
checkbox input "false"
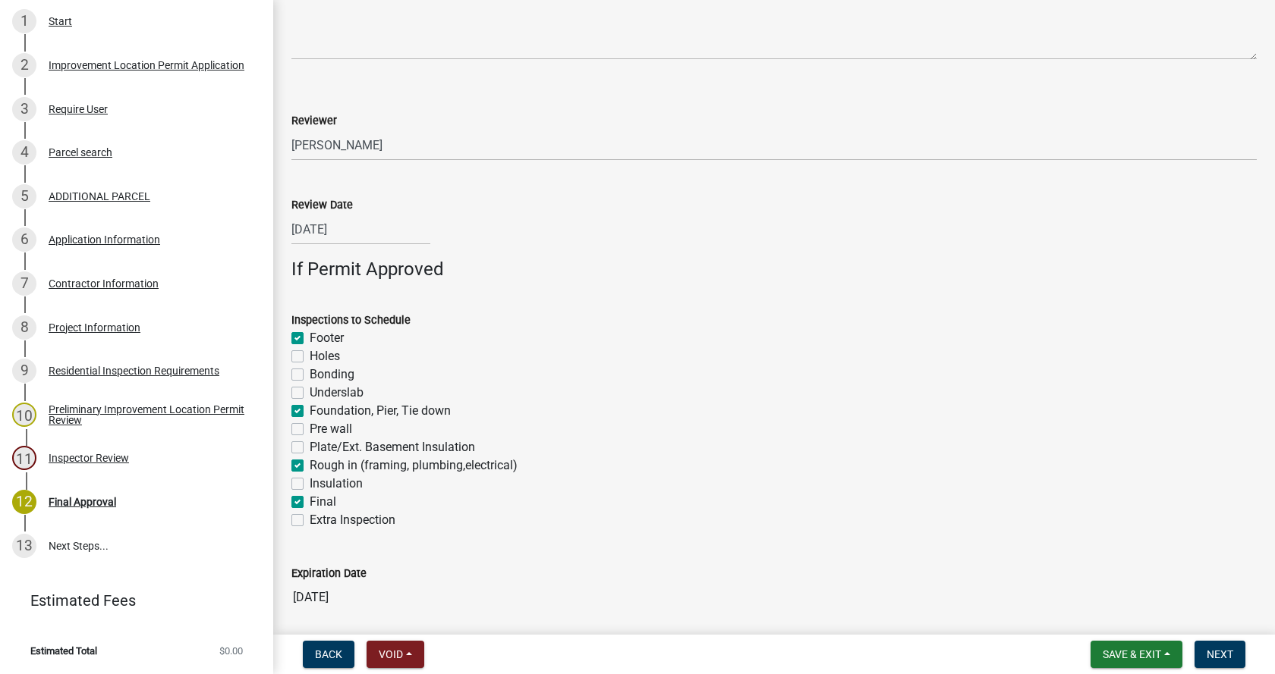
checkbox input "false"
checkbox input "true"
checkbox input "false"
checkbox input "true"
checkbox input "false"
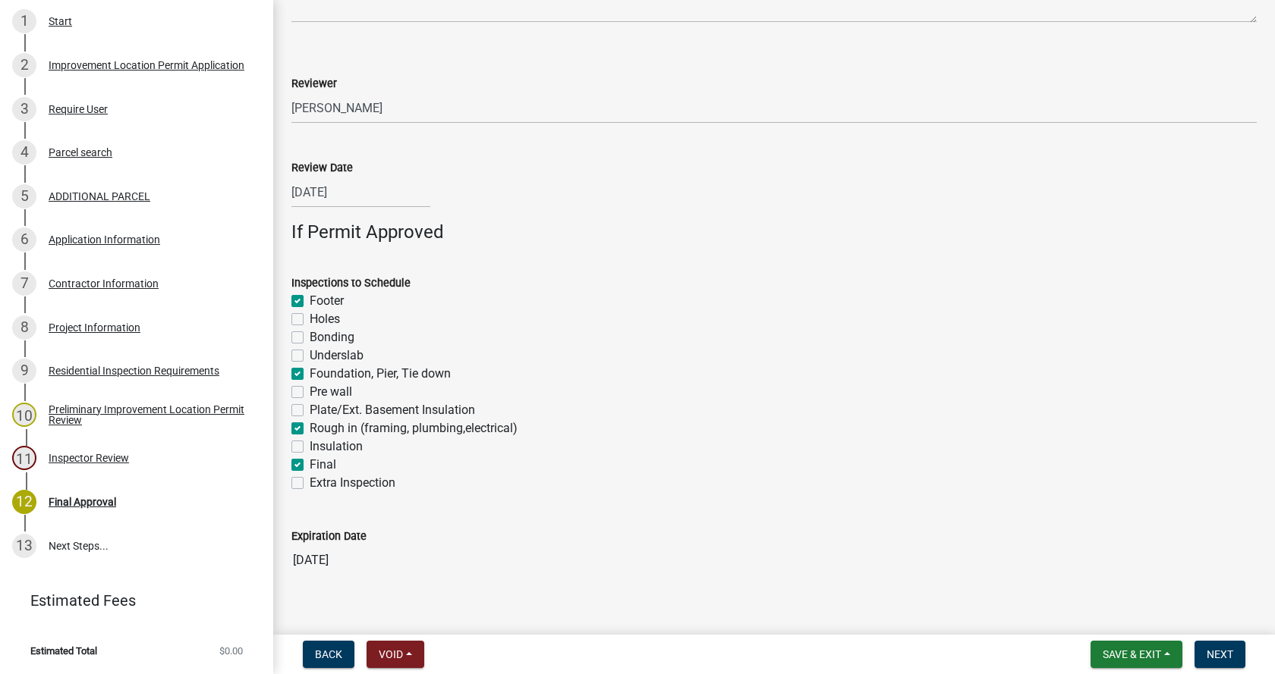
scroll to position [1045, 0]
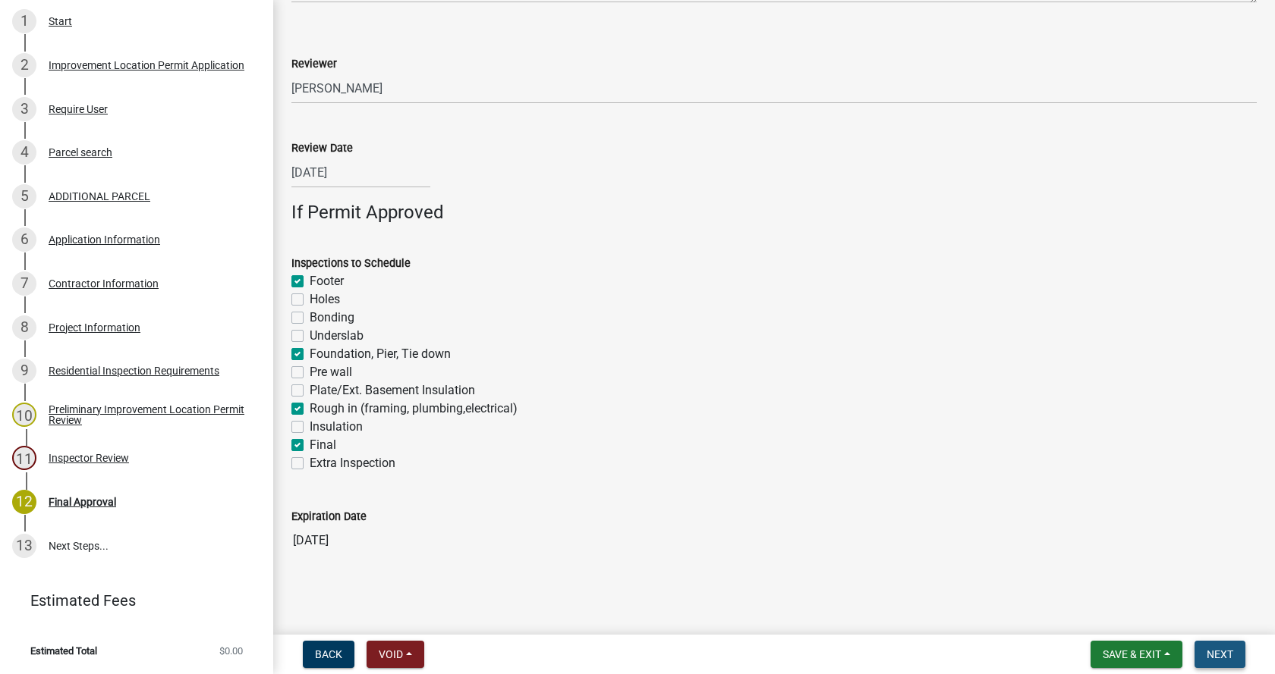
click at [1224, 654] on span "Next" at bounding box center [1219, 655] width 27 height 12
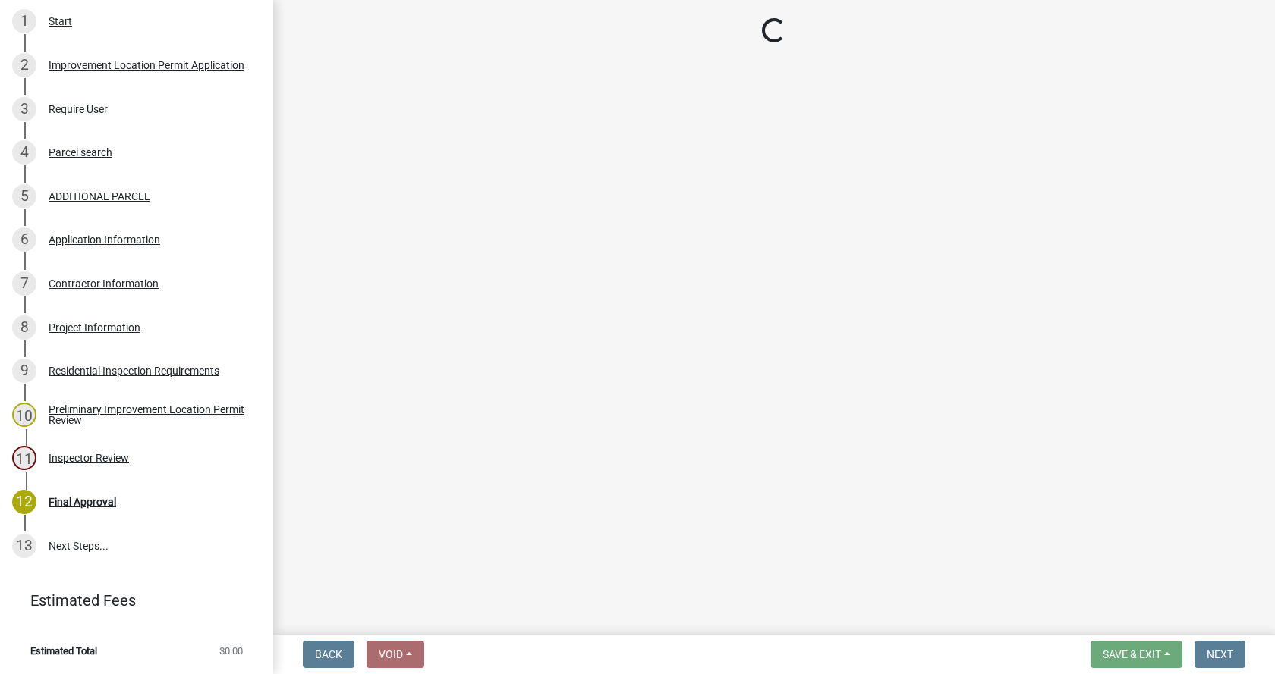
scroll to position [599, 0]
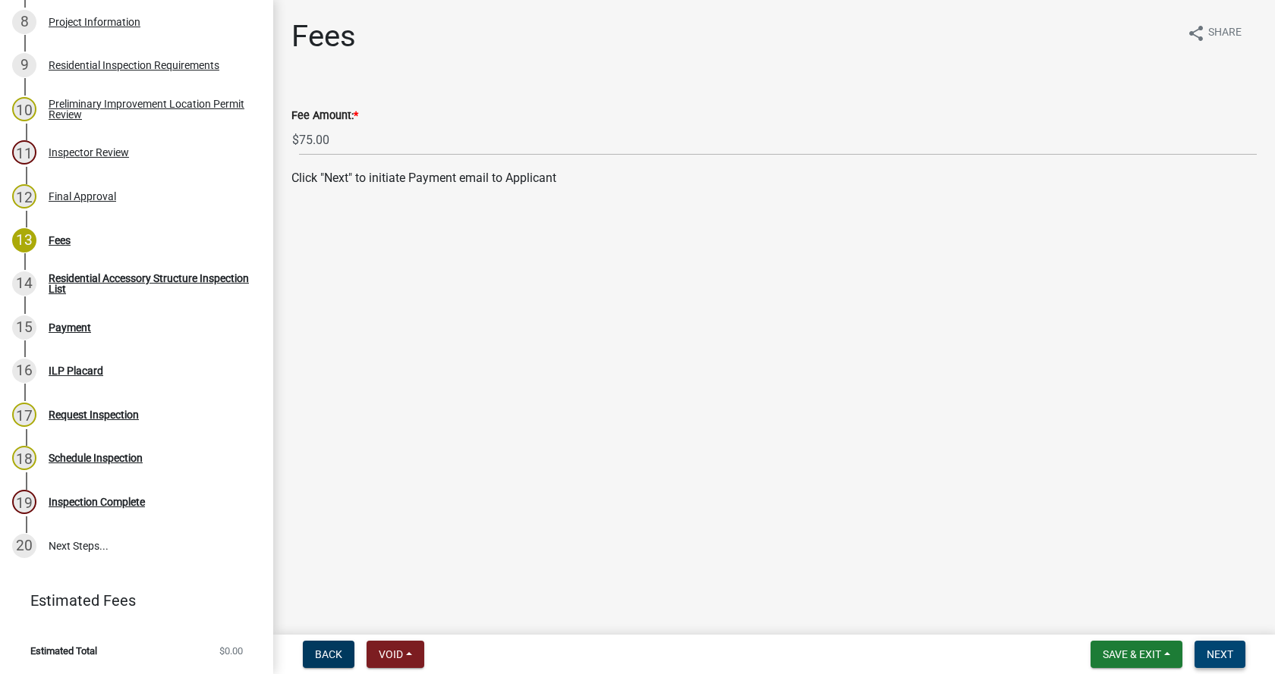
click at [1223, 649] on span "Next" at bounding box center [1219, 655] width 27 height 12
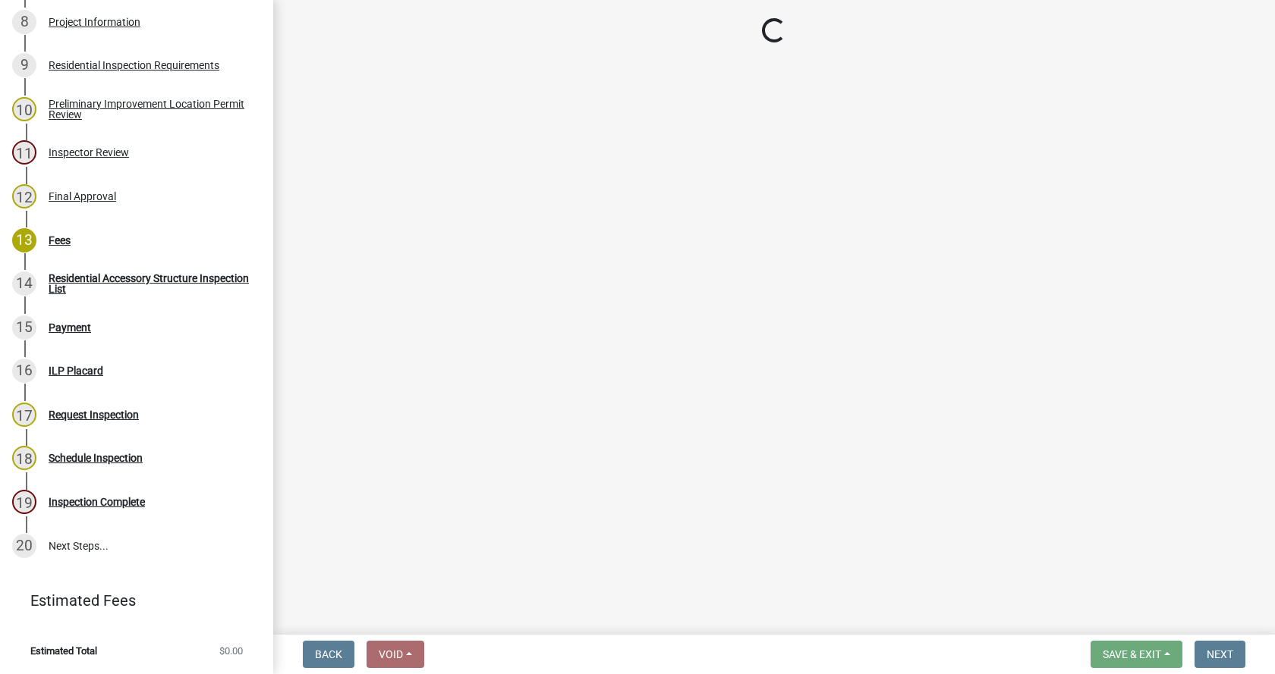
select select "3: 3"
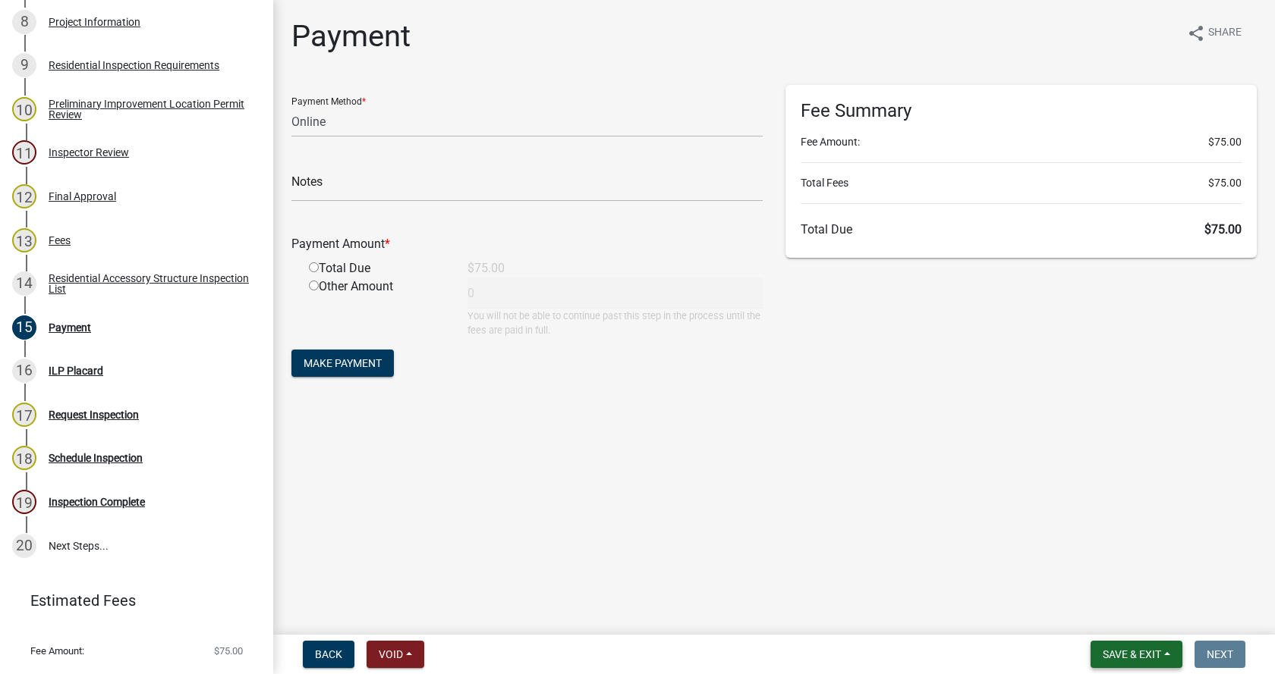
click at [1165, 652] on button "Save & Exit" at bounding box center [1136, 654] width 92 height 27
click at [1116, 617] on button "Save & Exit" at bounding box center [1121, 615] width 121 height 36
